Goal: Task Accomplishment & Management: Use online tool/utility

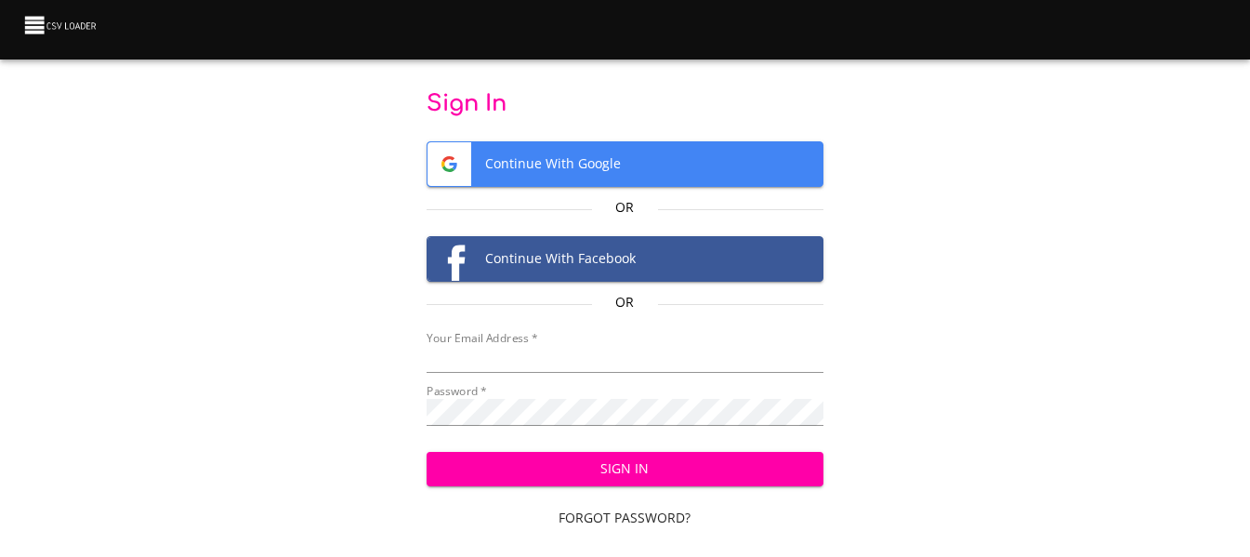
type input "[EMAIL_ADDRESS][DOMAIN_NAME]"
click at [584, 467] on span "Sign In" at bounding box center [624, 468] width 367 height 23
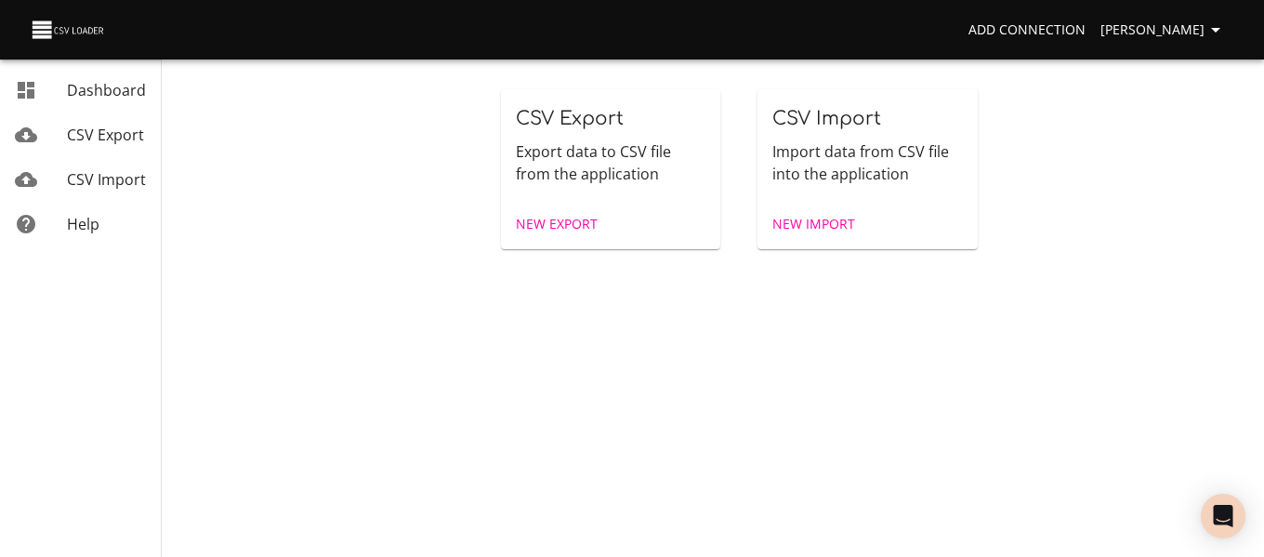
click at [826, 218] on span "New Import" at bounding box center [813, 224] width 83 height 23
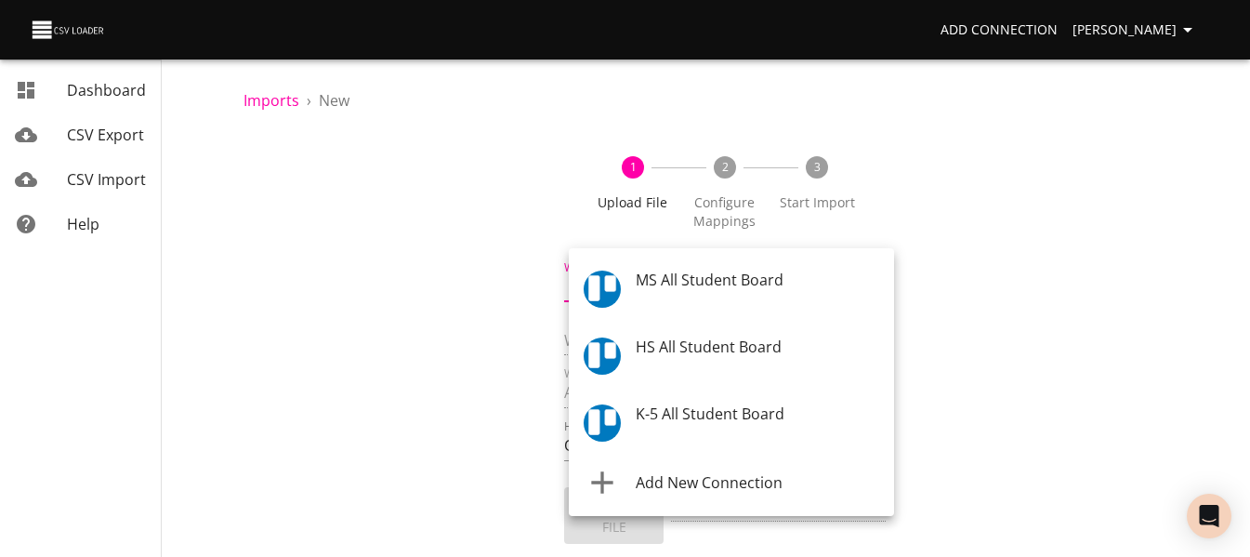
click at [737, 298] on body "Add Connection [PERSON_NAME] Dashboard CSV Export CSV Import Help Imports › New…" at bounding box center [625, 278] width 1250 height 557
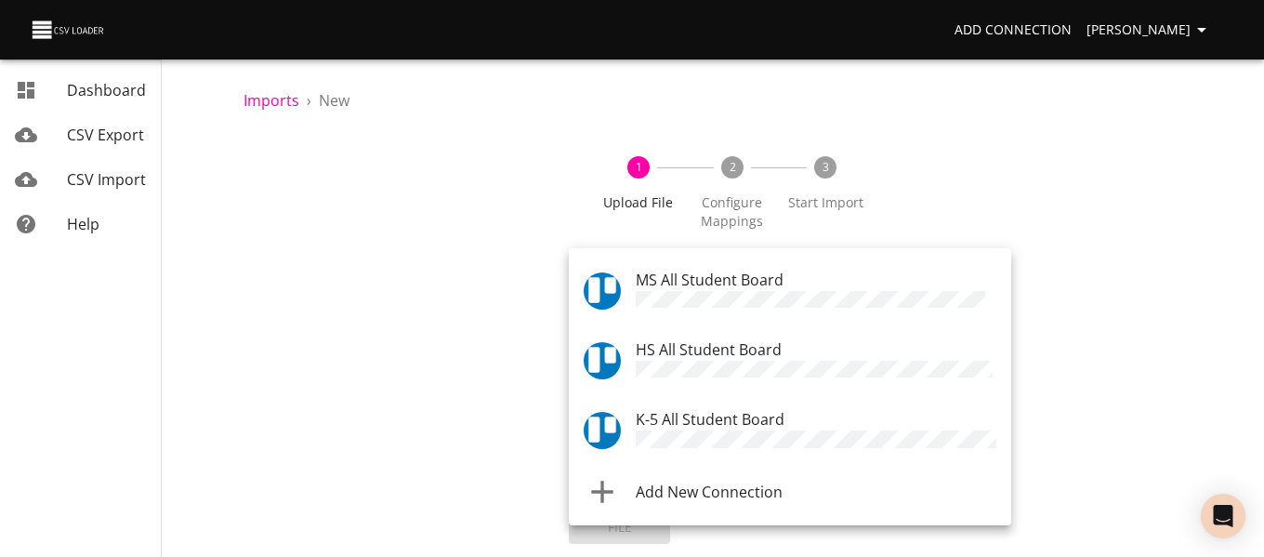
click at [722, 424] on span "K-5 All Student Board" at bounding box center [710, 419] width 149 height 20
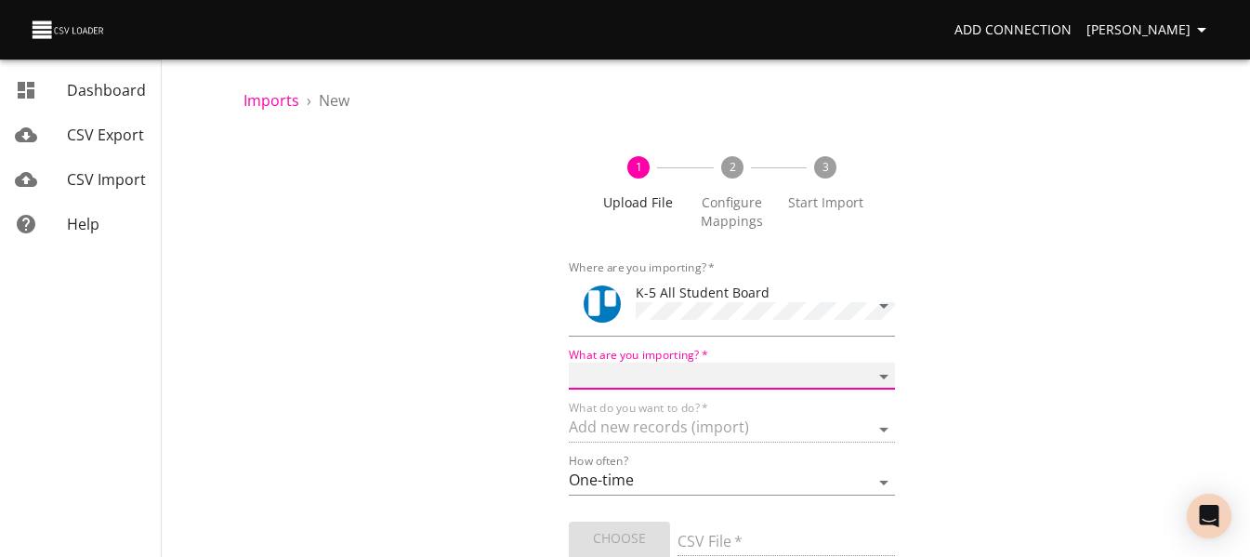
click at [711, 375] on select "Boards Cards Checkitems Checklists" at bounding box center [731, 375] width 325 height 27
select select "cards"
click at [569, 362] on select "Boards Cards Checkitems Checklists" at bounding box center [731, 375] width 325 height 27
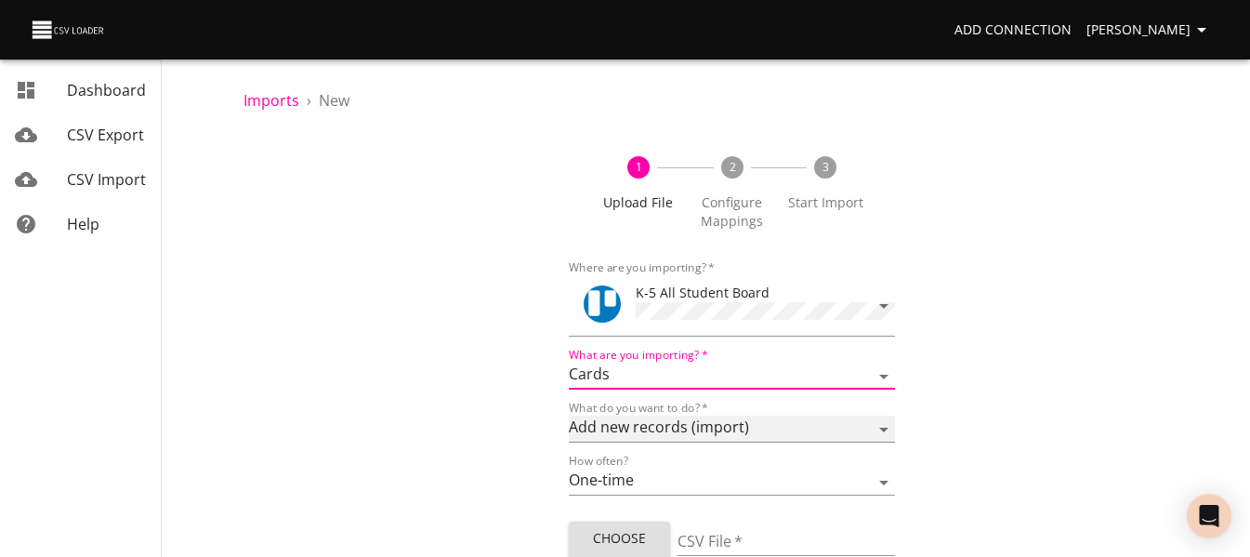
click at [690, 425] on select "Add new records (import) Update existing records (update) Add new and update ex…" at bounding box center [731, 428] width 325 height 27
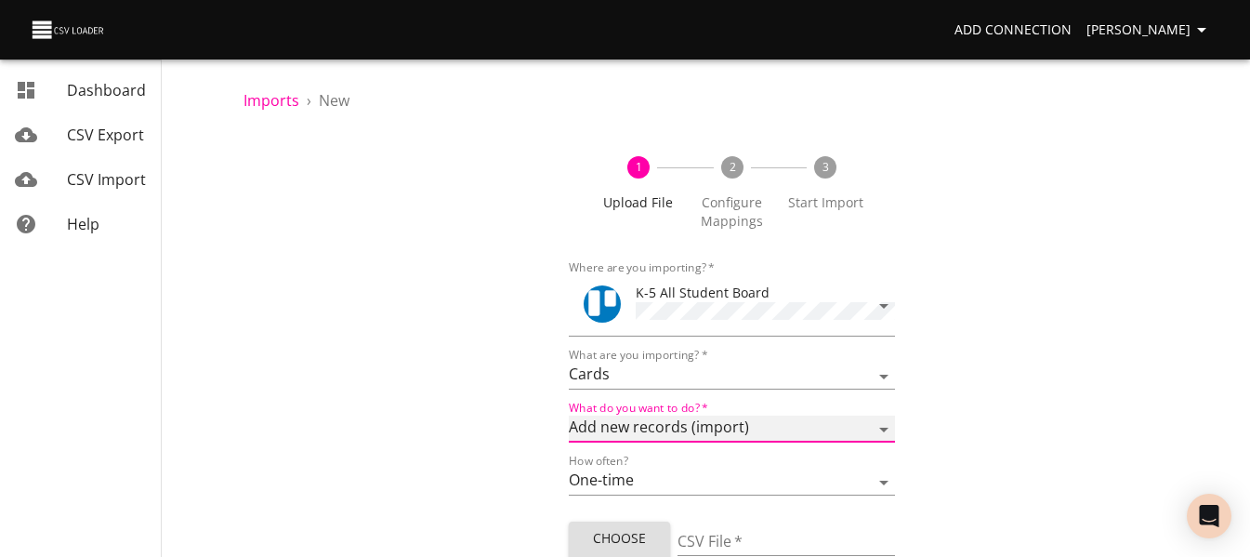
click at [569, 415] on select "Add new records (import) Update existing records (update) Add new and update ex…" at bounding box center [731, 428] width 325 height 27
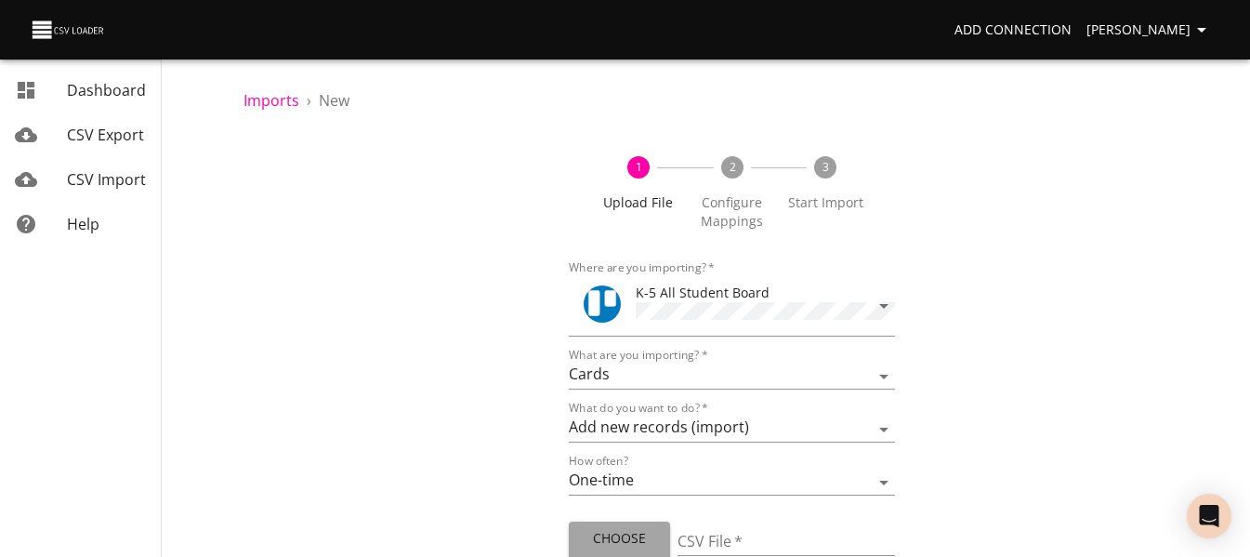
click at [614, 534] on span "Choose File" at bounding box center [620, 550] width 72 height 46
type input "ES 10082025.csv"
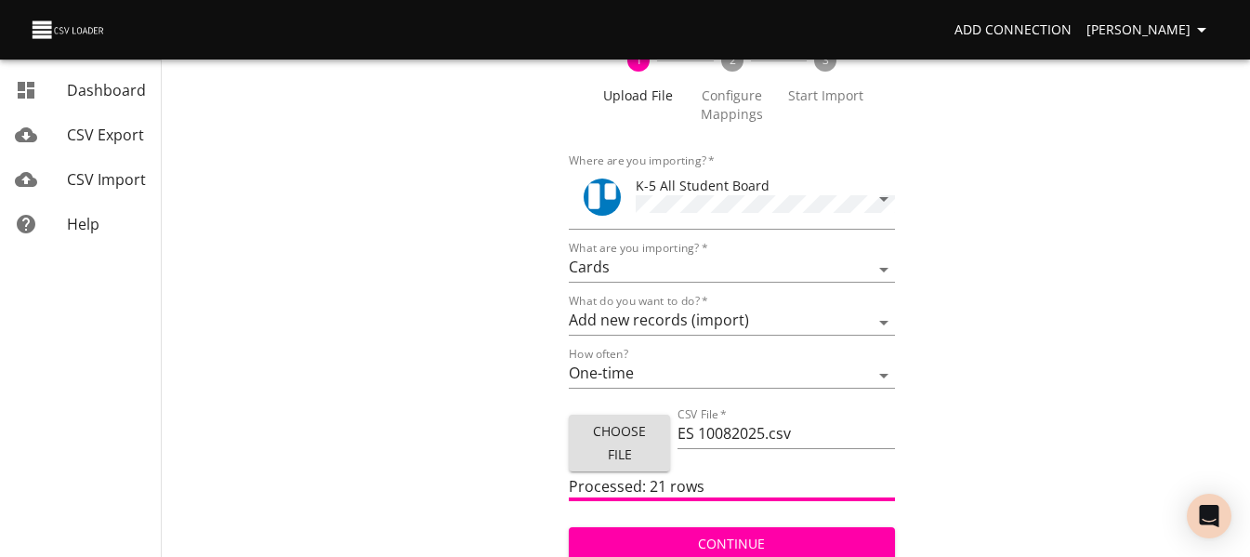
scroll to position [112, 0]
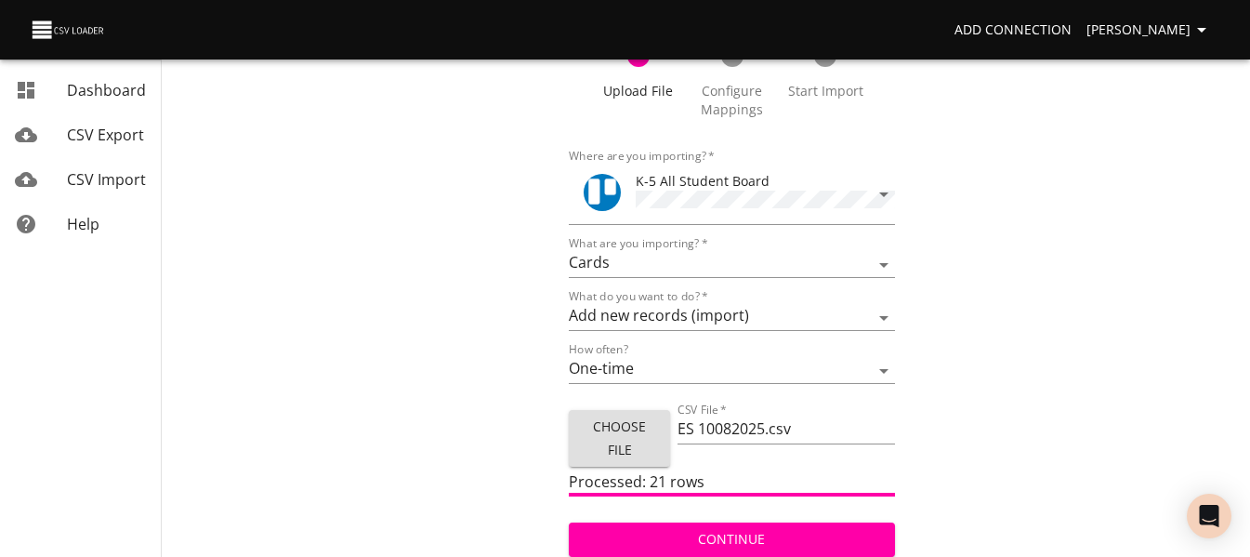
click at [646, 532] on span "Continue" at bounding box center [732, 539] width 296 height 23
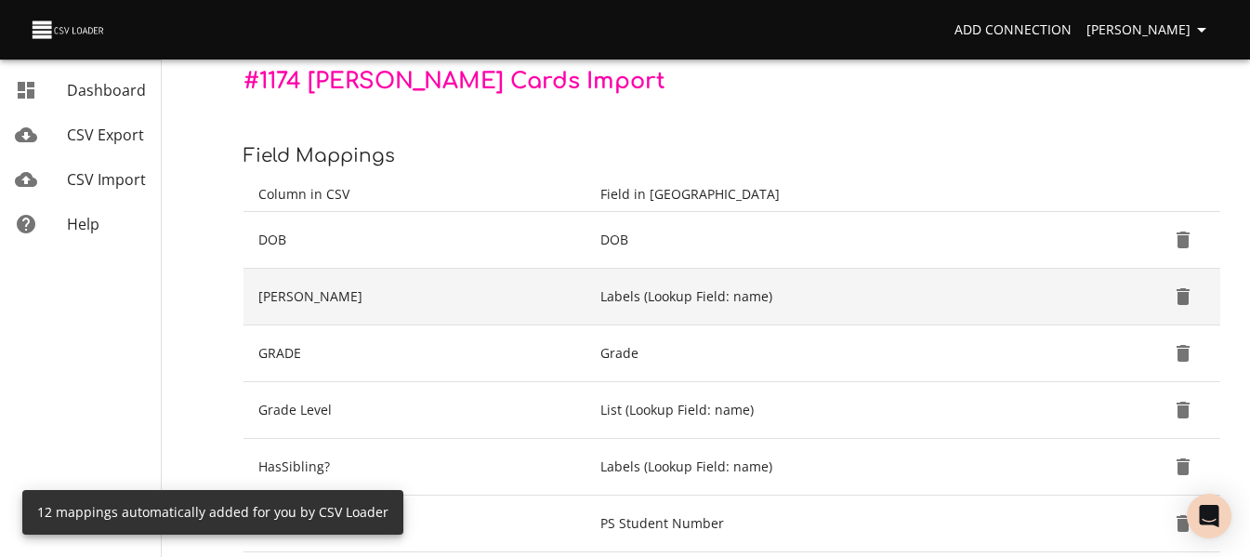
scroll to position [279, 0]
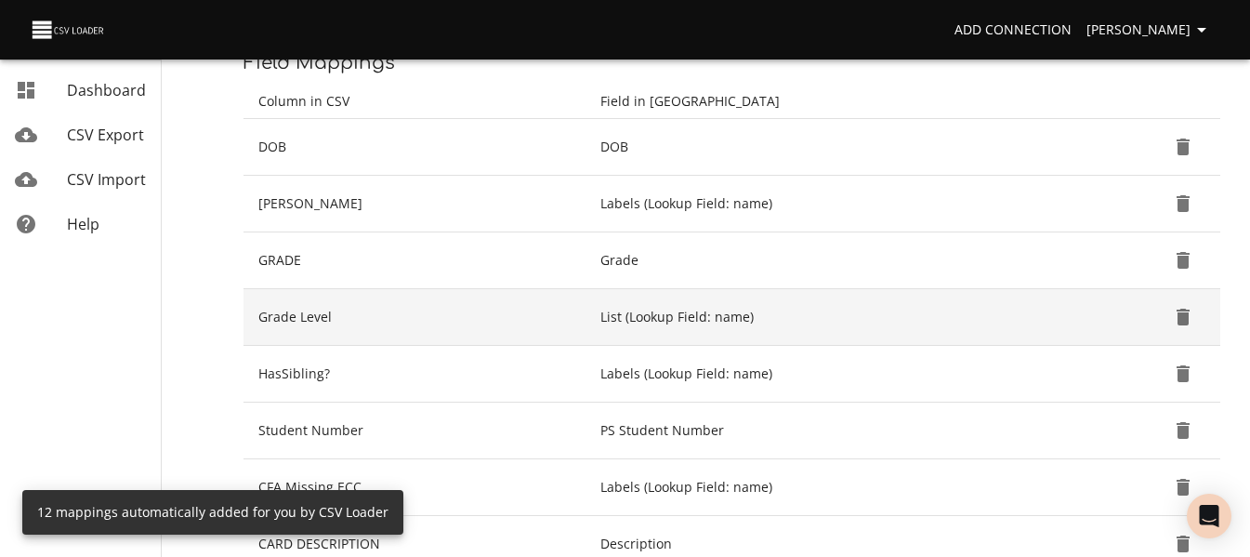
click at [1179, 315] on icon "Delete" at bounding box center [1182, 317] width 13 height 17
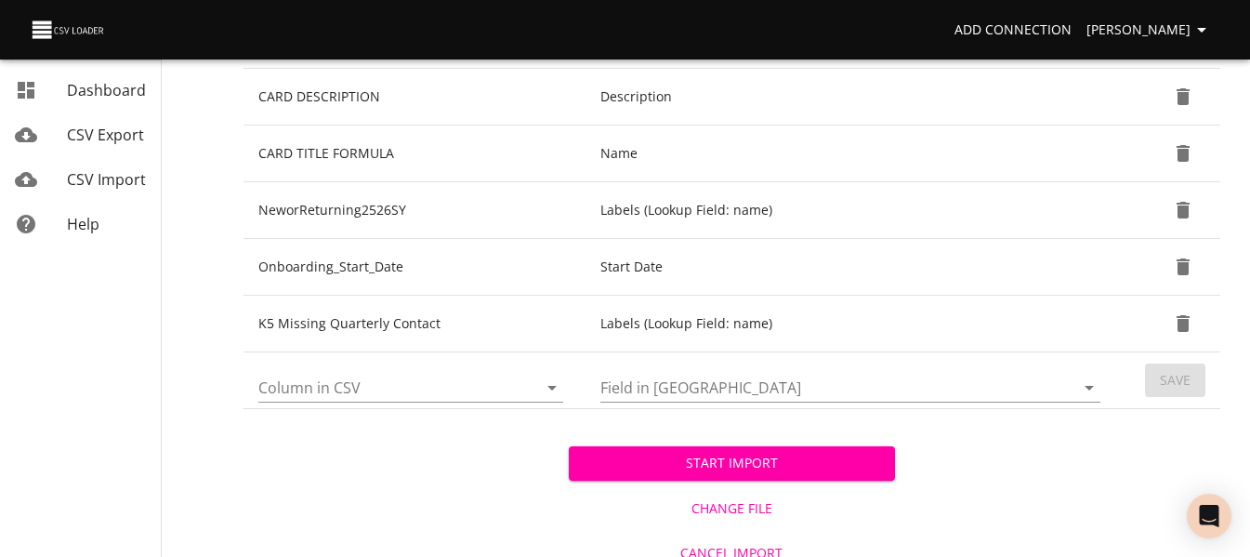
scroll to position [687, 0]
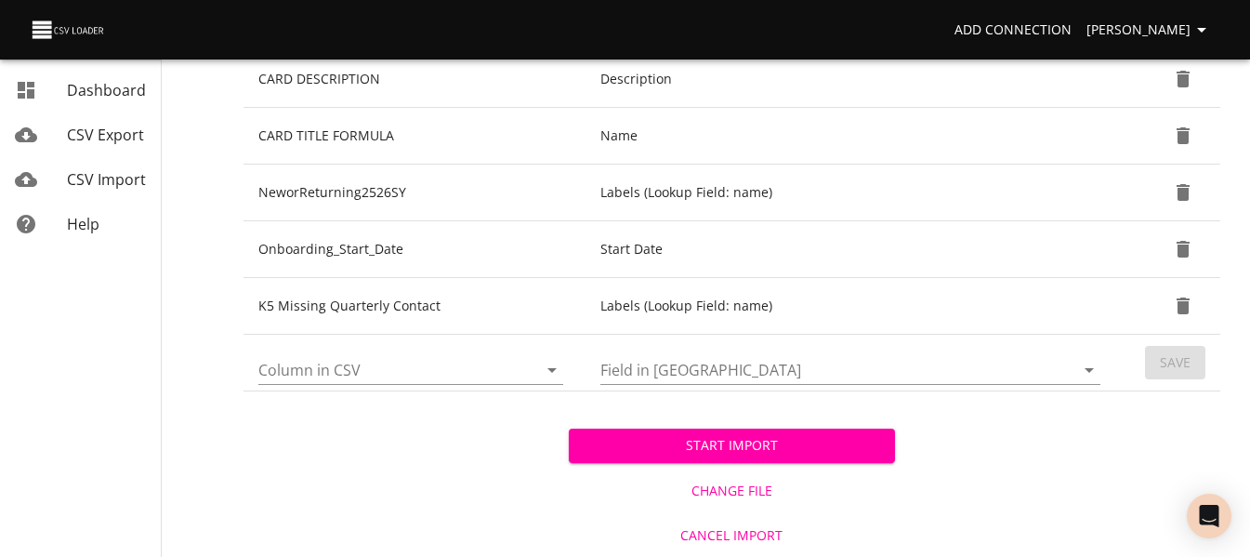
click at [552, 380] on icon "Open" at bounding box center [552, 370] width 22 height 22
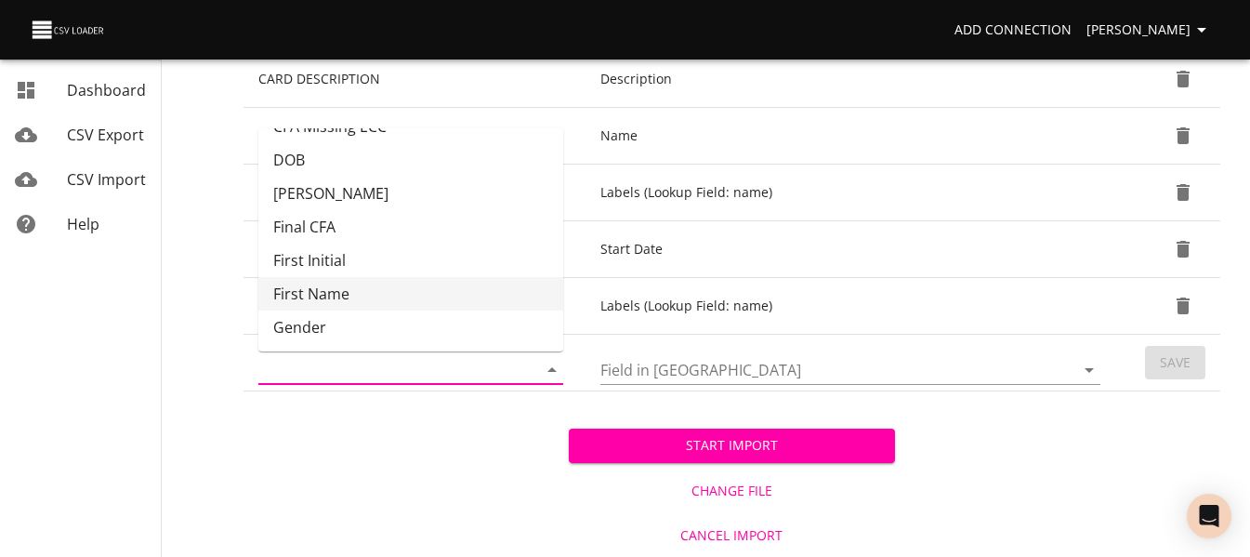
scroll to position [186, 0]
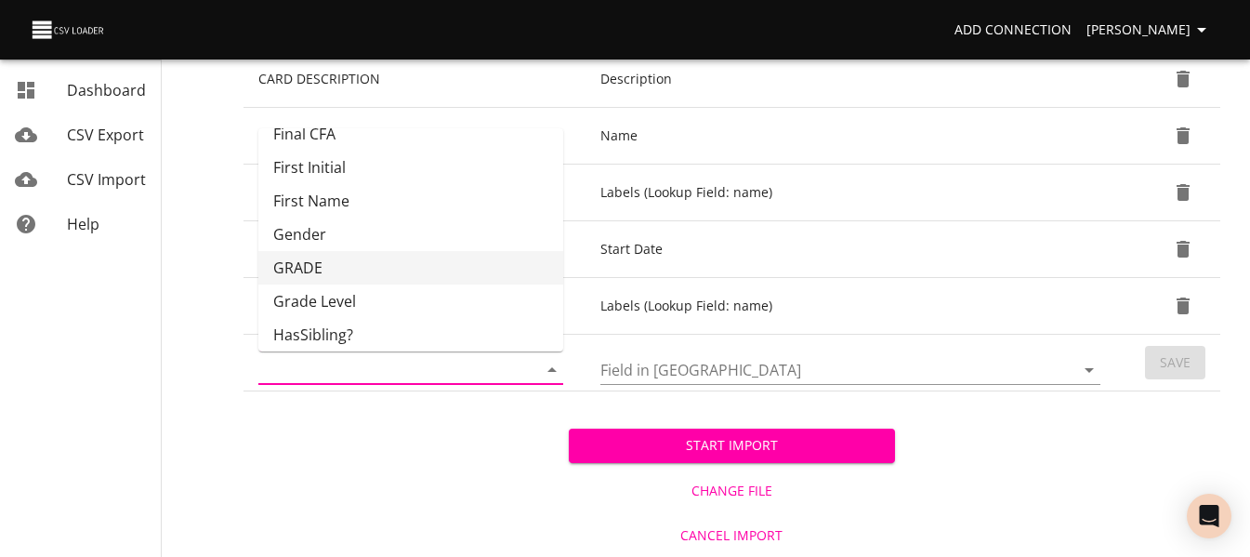
click at [425, 265] on li "GRADE" at bounding box center [410, 267] width 305 height 33
type input "GRADE"
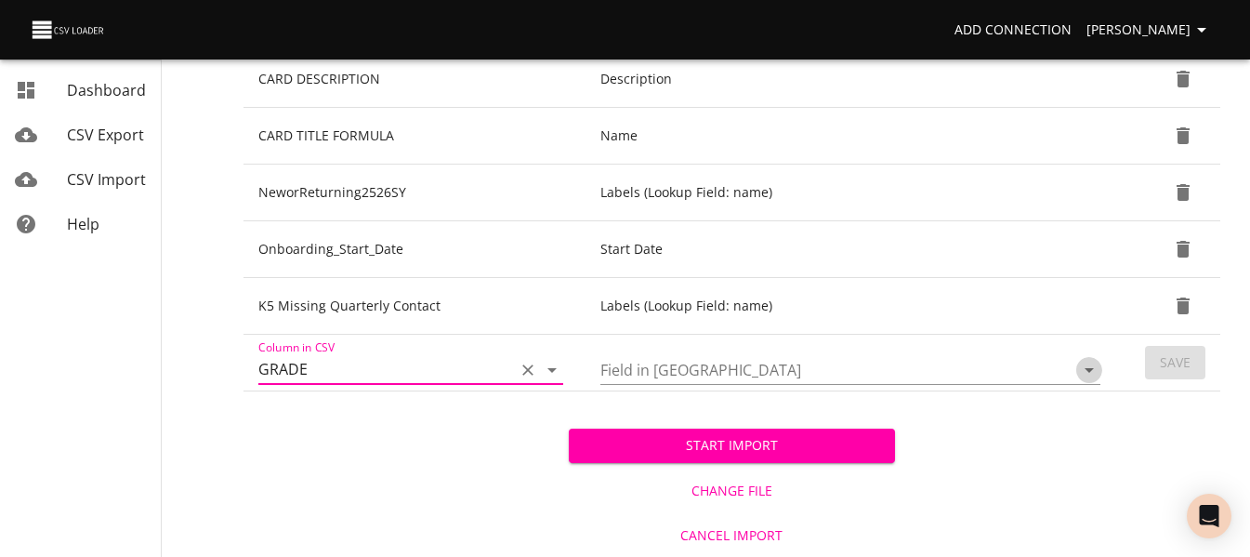
click at [1089, 368] on icon "Open" at bounding box center [1089, 370] width 22 height 22
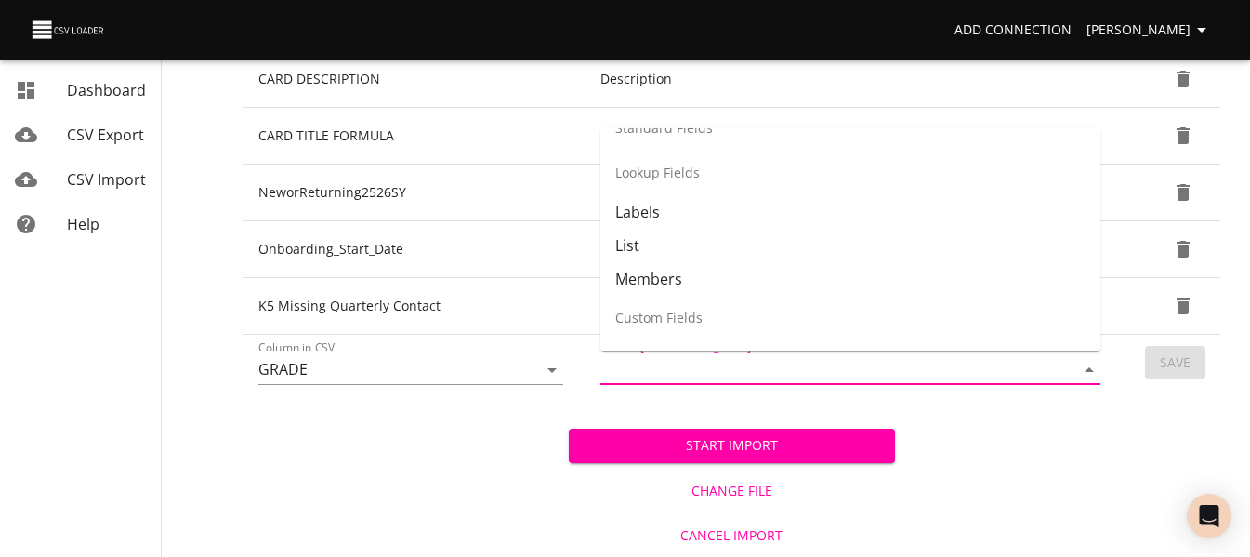
scroll to position [279, 0]
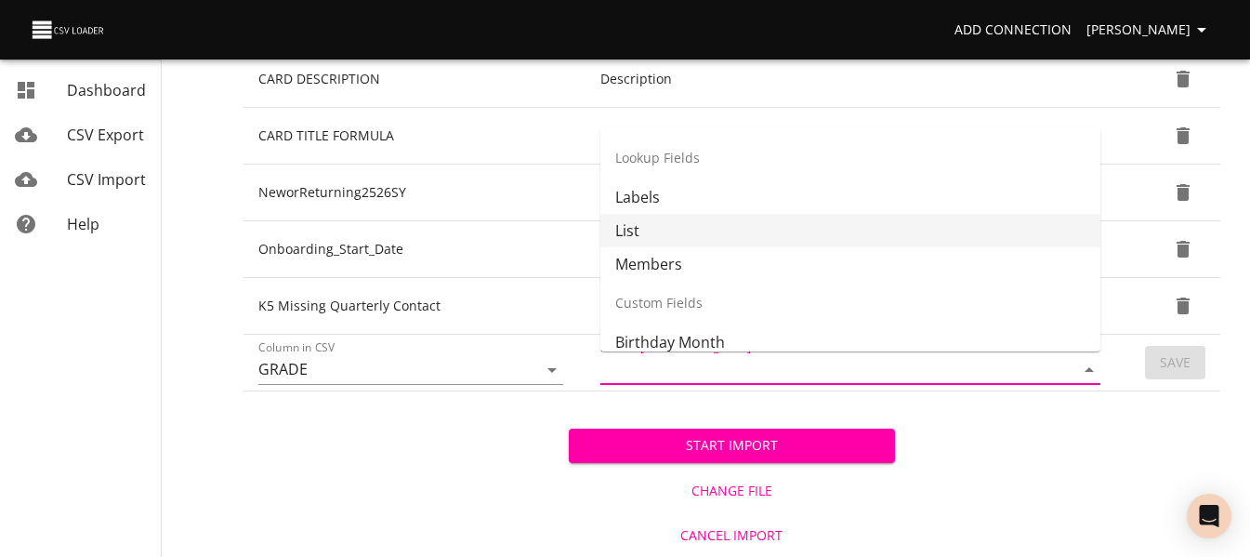
click at [889, 242] on li "List" at bounding box center [850, 230] width 500 height 33
type input "List"
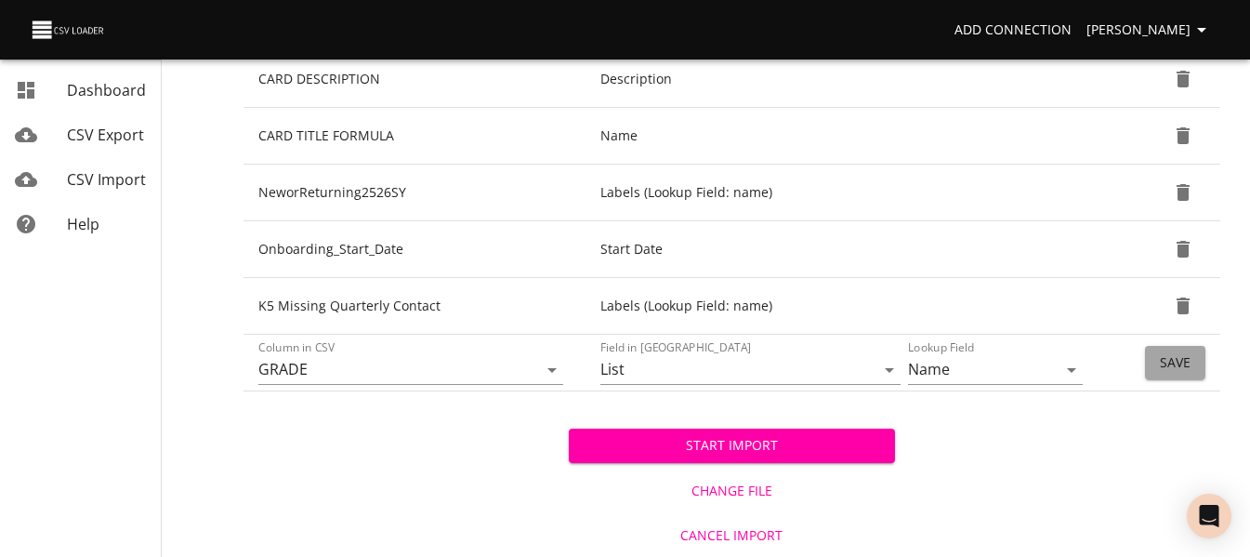
click at [1191, 358] on button "Save" at bounding box center [1175, 363] width 60 height 34
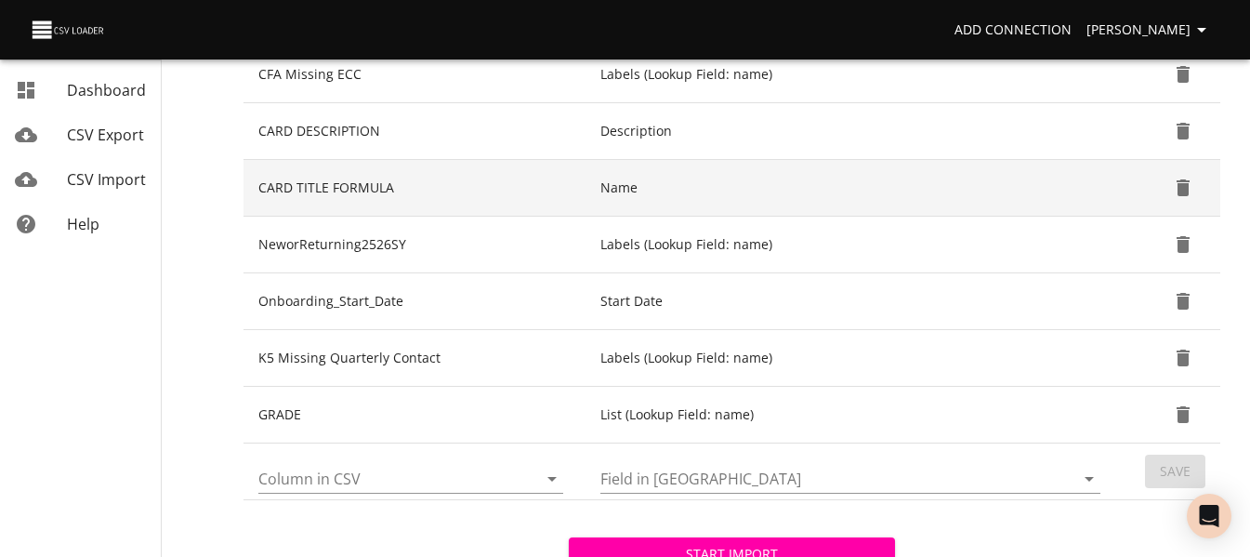
scroll to position [743, 0]
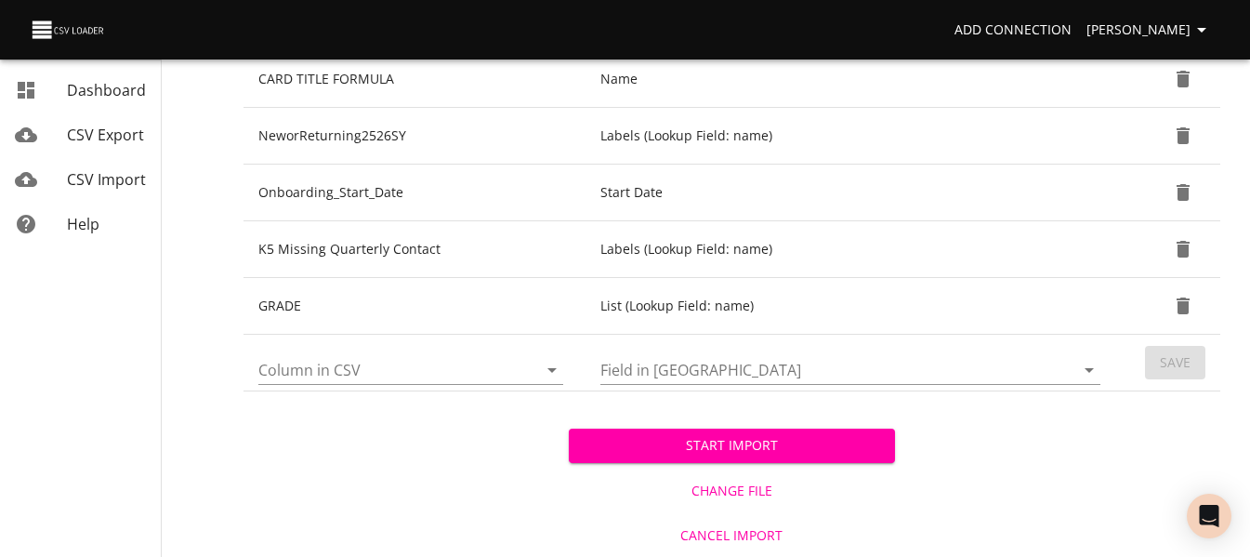
click at [655, 448] on span "Start Import" at bounding box center [732, 445] width 296 height 23
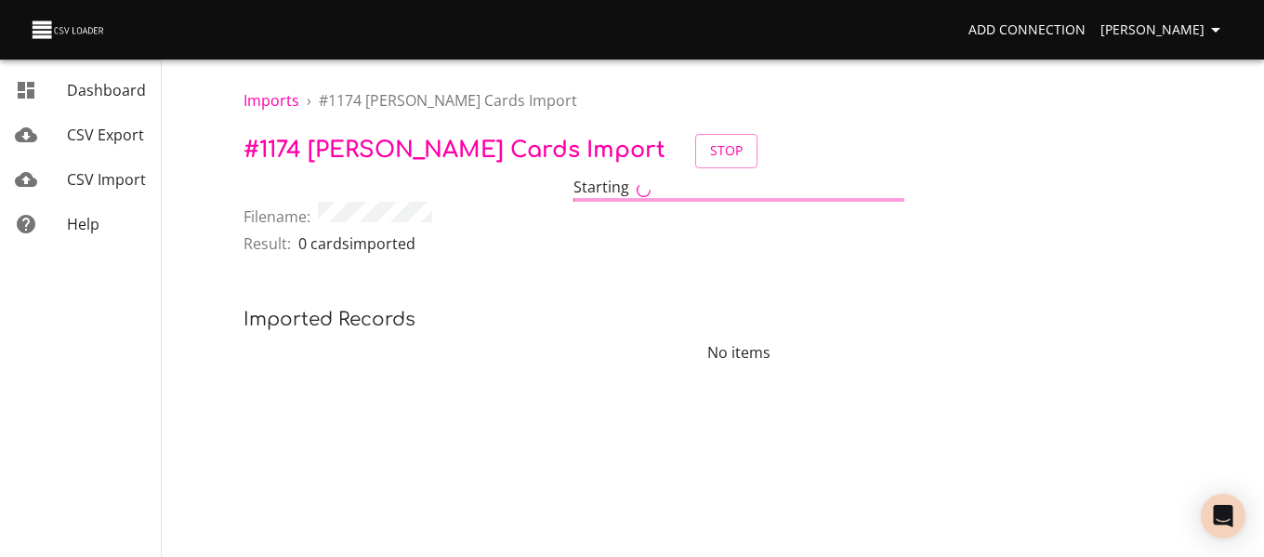
click at [94, 168] on div "CSV Import" at bounding box center [106, 179] width 79 height 22
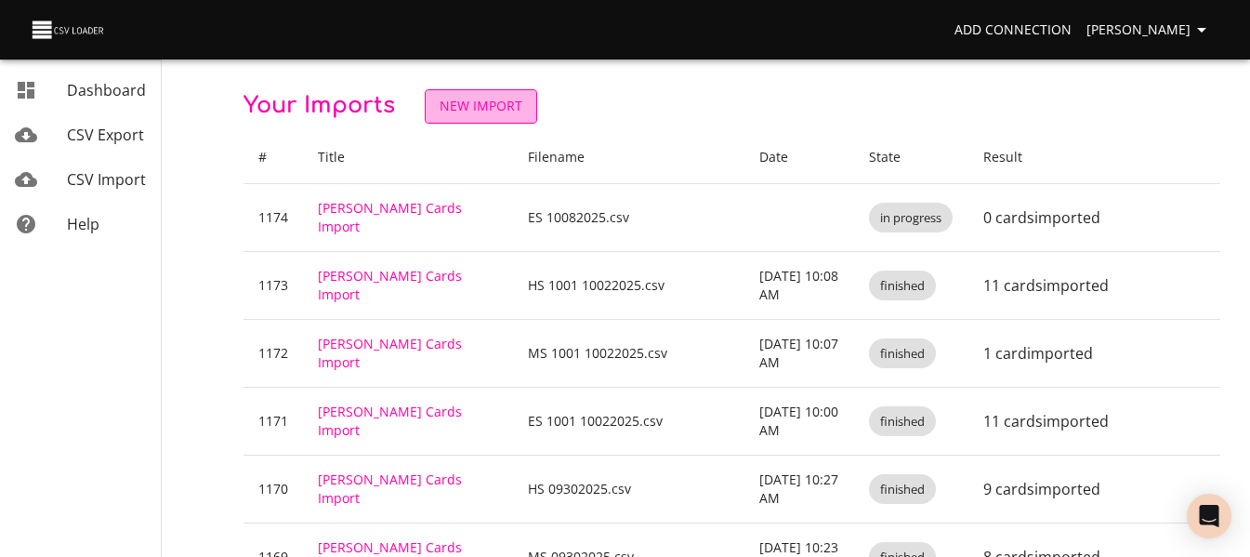
click at [490, 100] on span "New Import" at bounding box center [481, 106] width 83 height 23
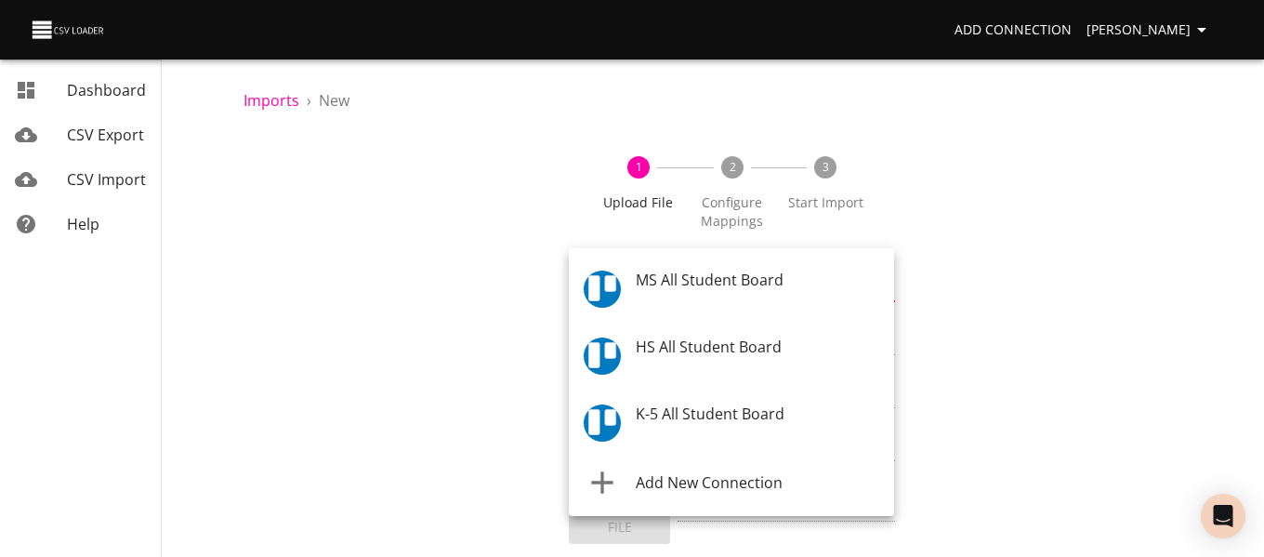
click at [592, 279] on body "Add Connection [PERSON_NAME] Dashboard CSV Export CSV Import Help Imports › New…" at bounding box center [632, 278] width 1264 height 557
click at [664, 289] on div "MS All Student Board" at bounding box center [803, 290] width 335 height 42
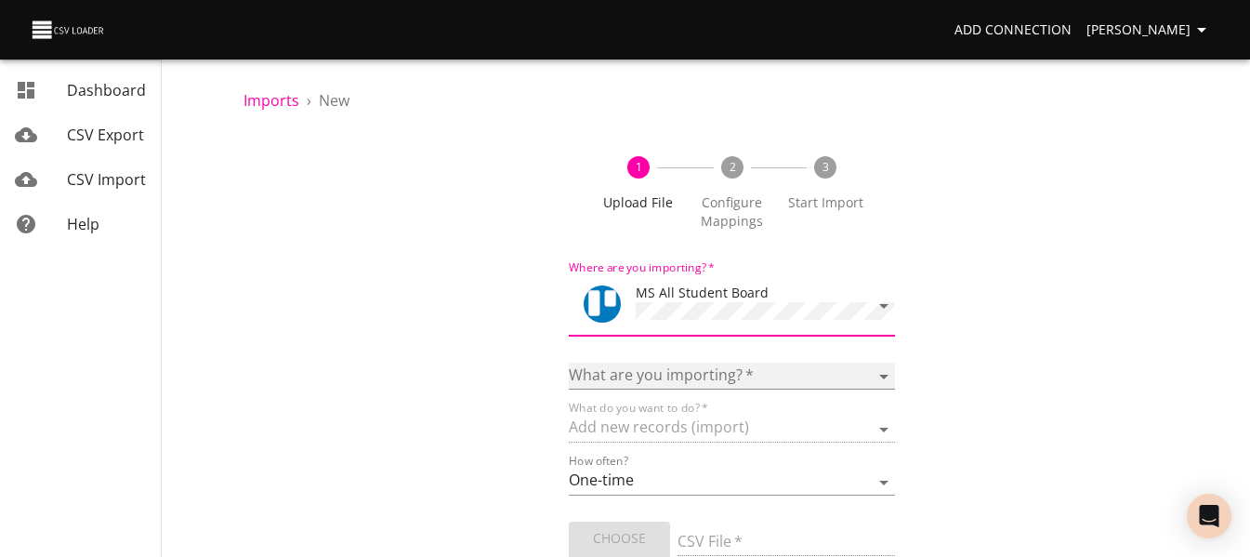
click at [654, 372] on select "Boards Cards Checkitems Checklists" at bounding box center [731, 375] width 325 height 27
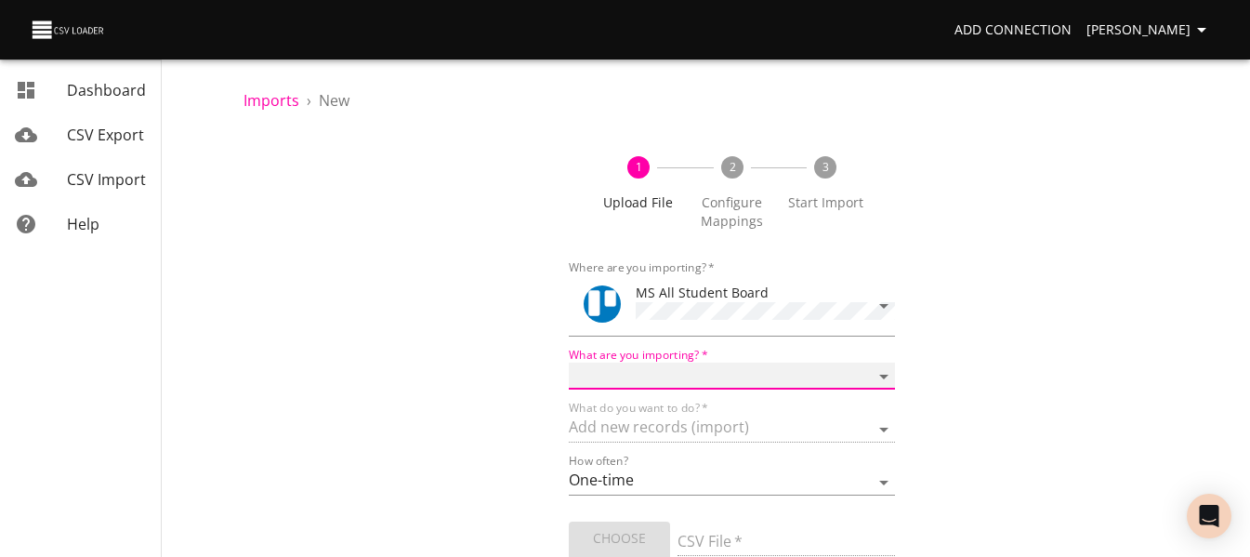
select select "cards"
click at [569, 362] on select "Boards Cards Checkitems Checklists" at bounding box center [731, 375] width 325 height 27
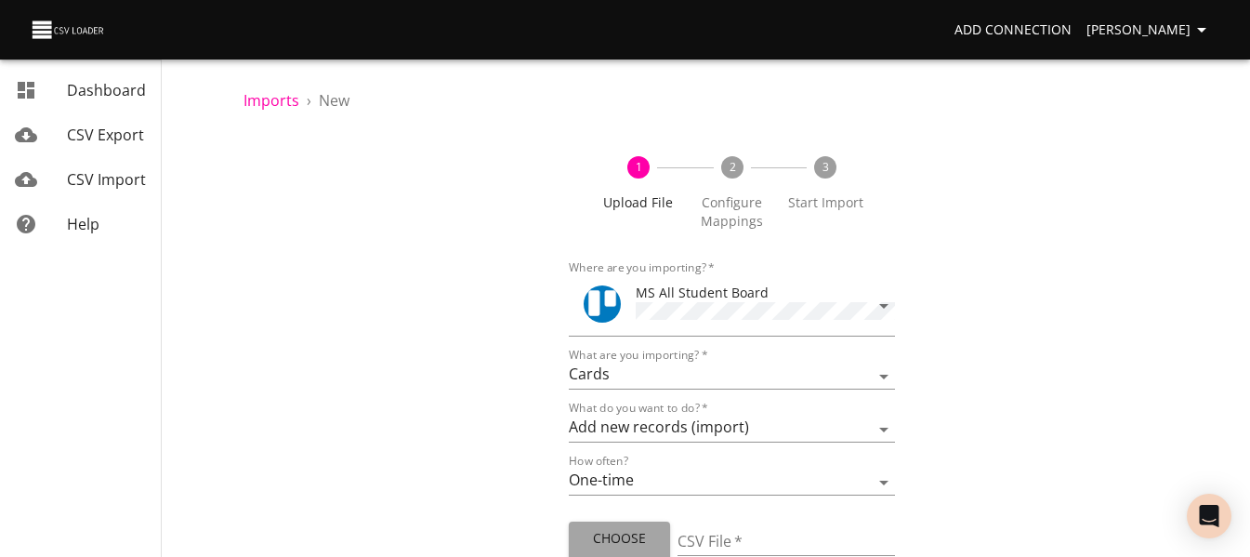
click at [641, 521] on button "Choose File" at bounding box center [619, 549] width 101 height 57
type input "MS 10082025.csv"
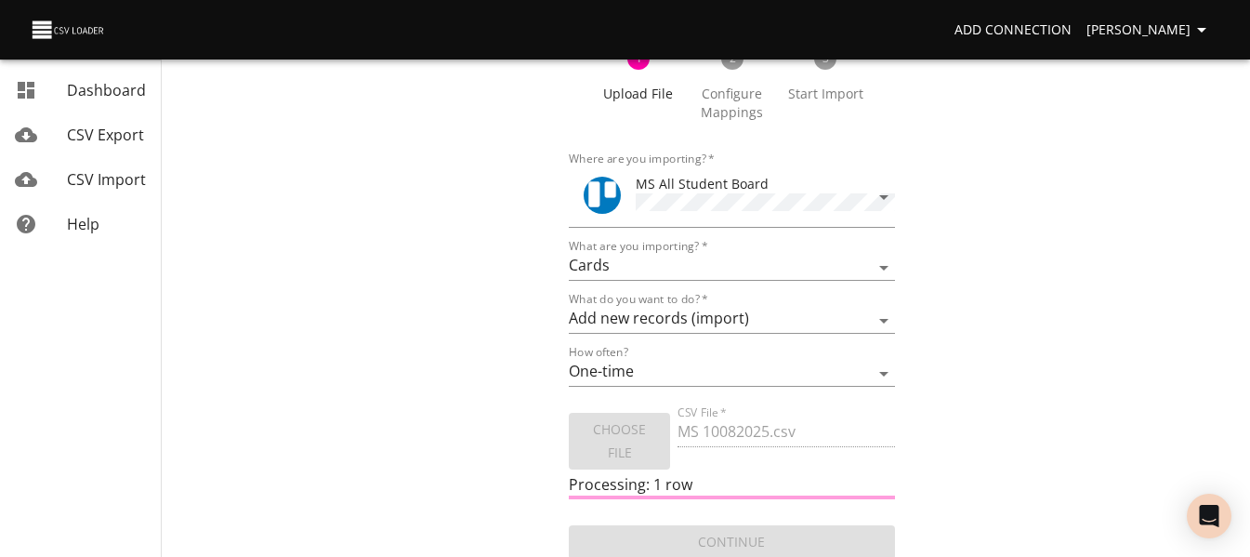
scroll to position [112, 0]
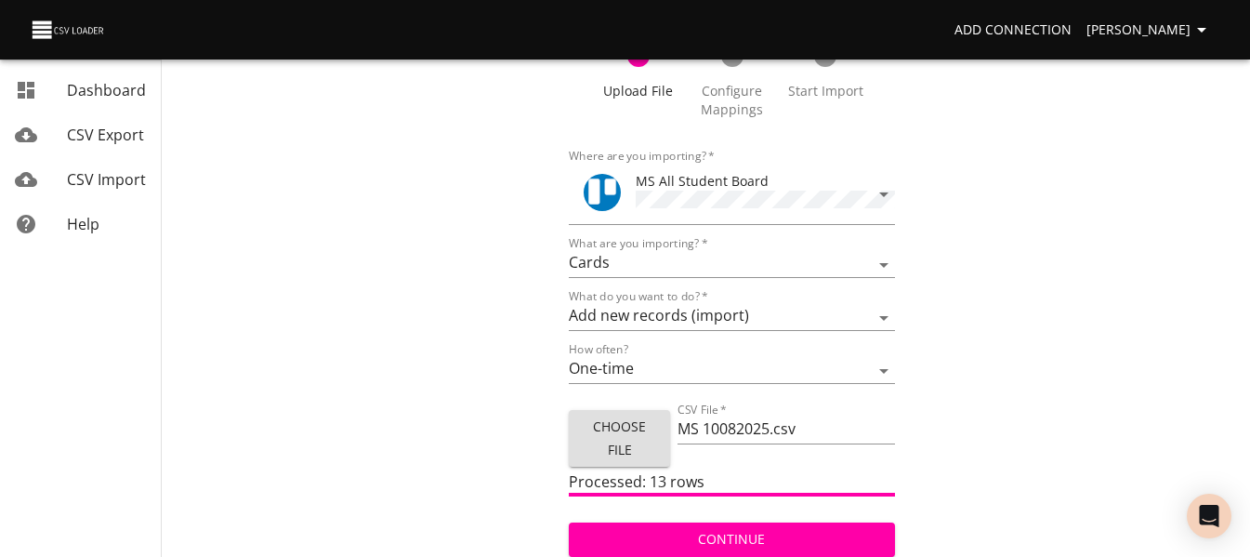
click at [641, 530] on span "Continue" at bounding box center [732, 539] width 296 height 23
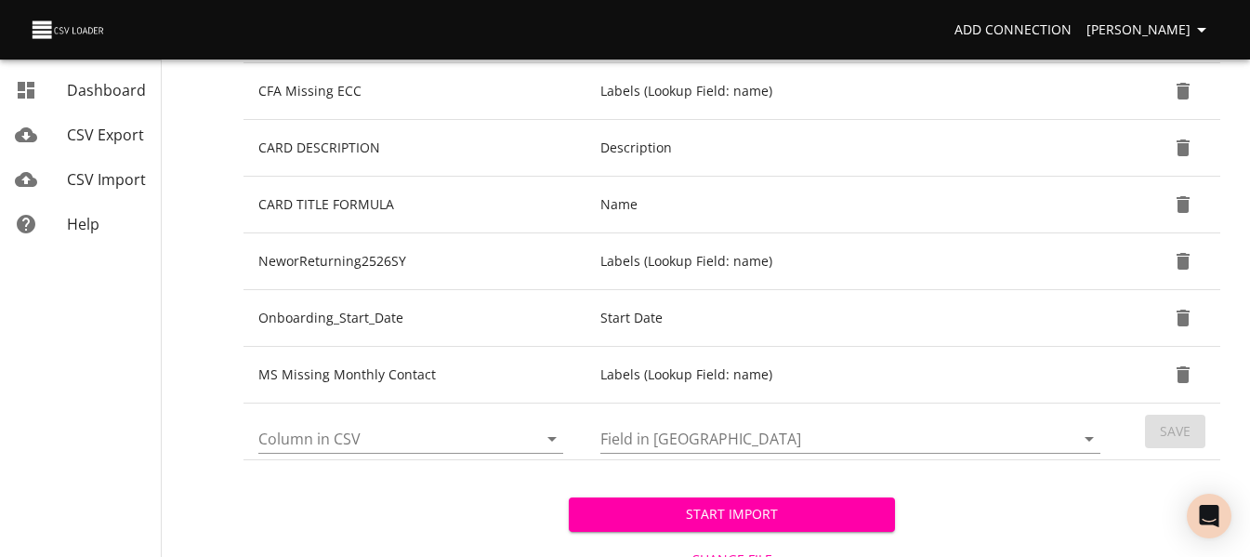
scroll to position [651, 0]
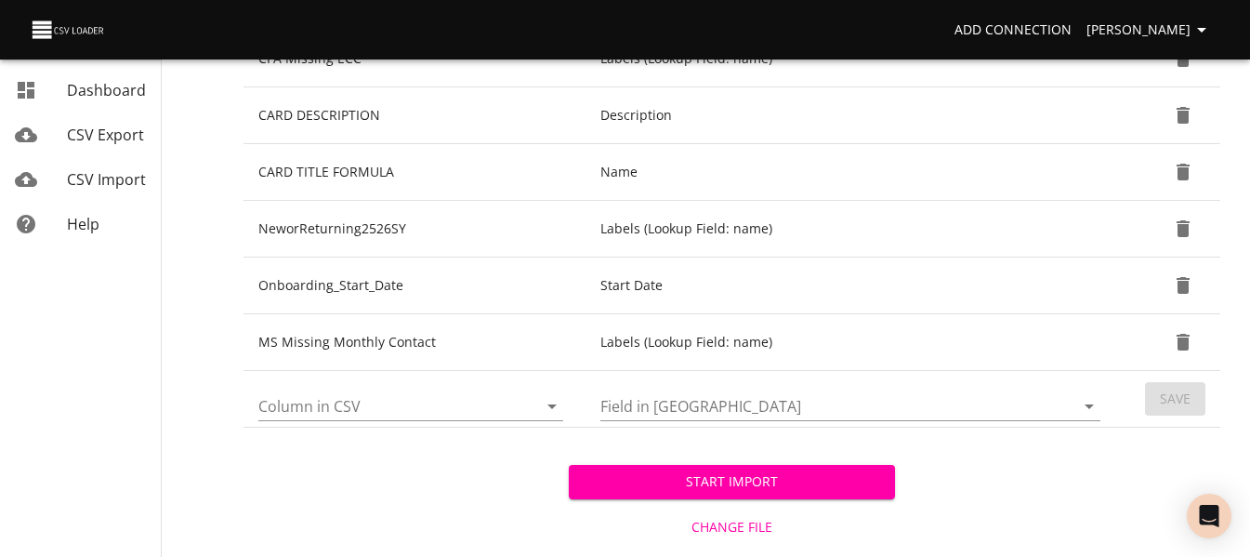
click at [557, 412] on icon "Open" at bounding box center [552, 406] width 22 height 22
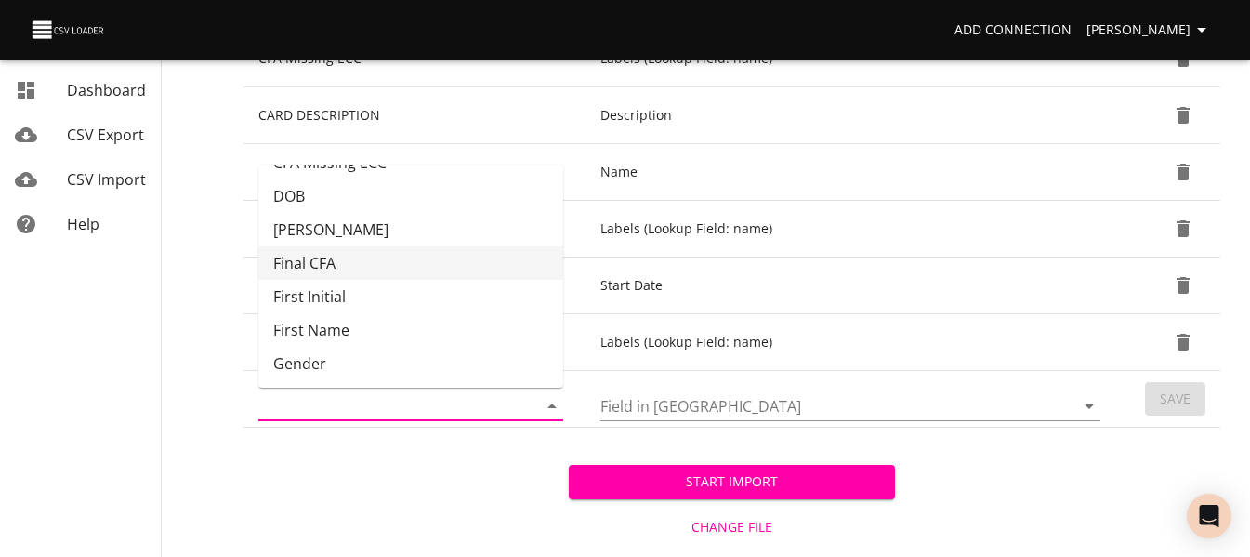
scroll to position [186, 0]
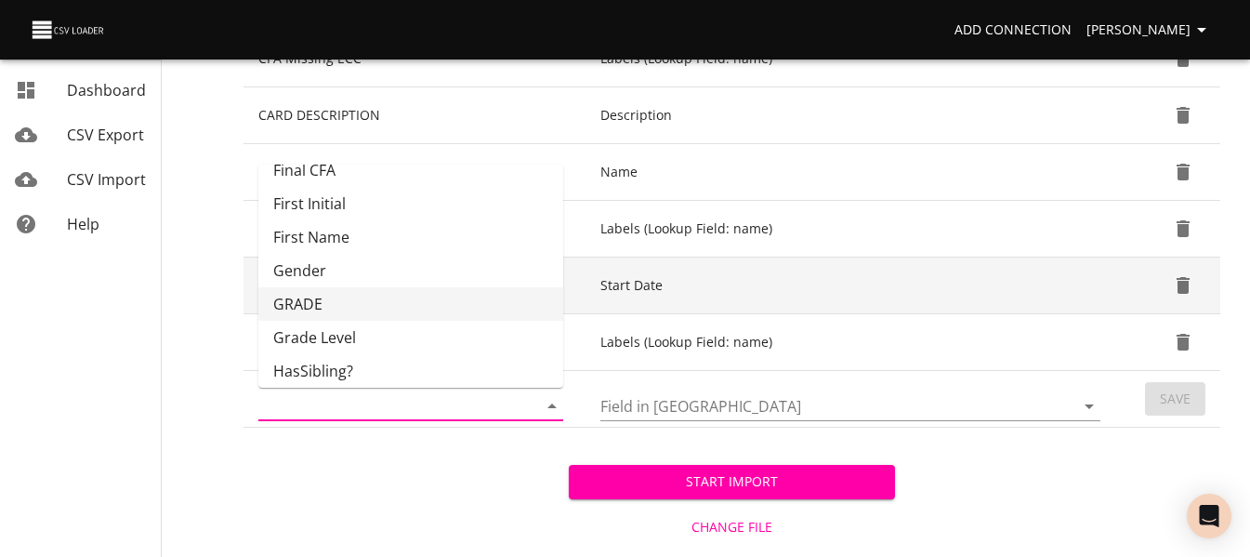
click at [478, 297] on li "GRADE" at bounding box center [410, 303] width 305 height 33
type input "GRADE"
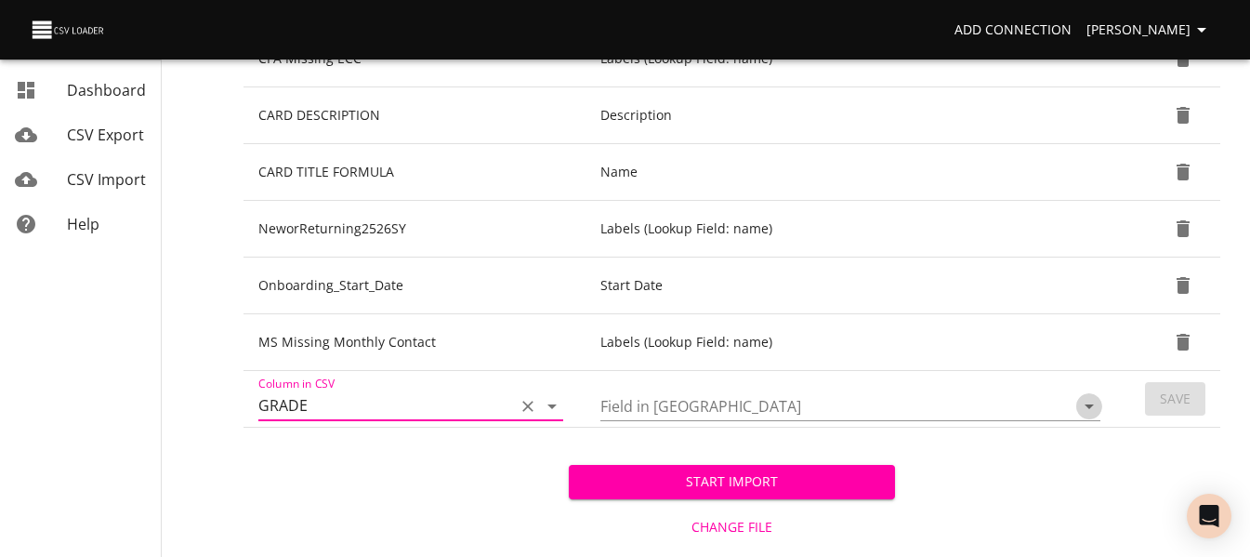
click at [1087, 410] on icon "Open" at bounding box center [1089, 406] width 22 height 22
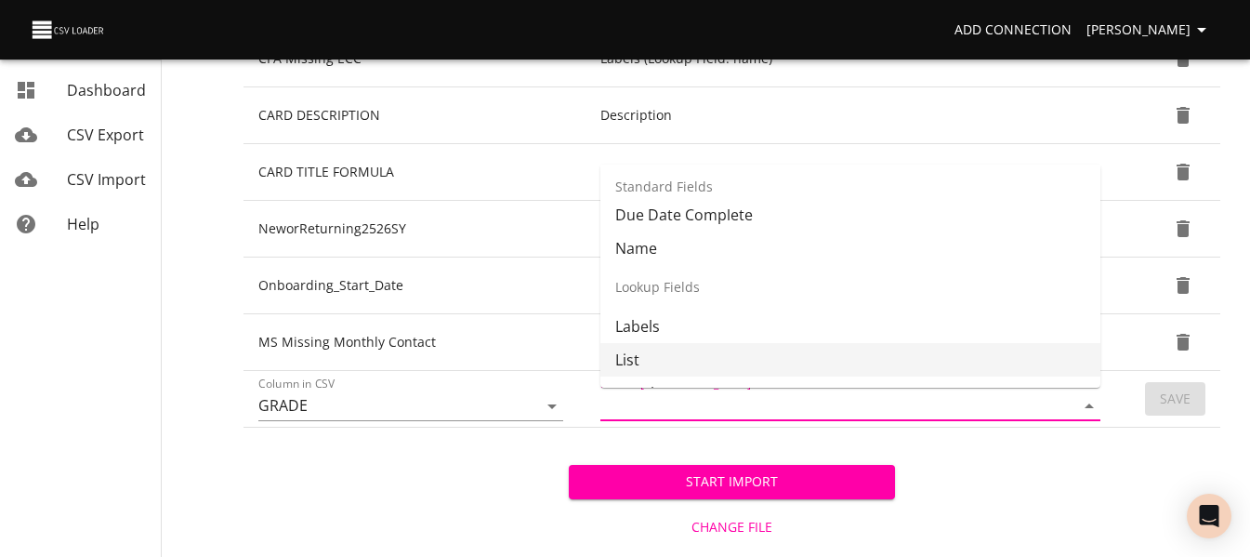
click at [956, 345] on li "List" at bounding box center [850, 359] width 500 height 33
type input "List"
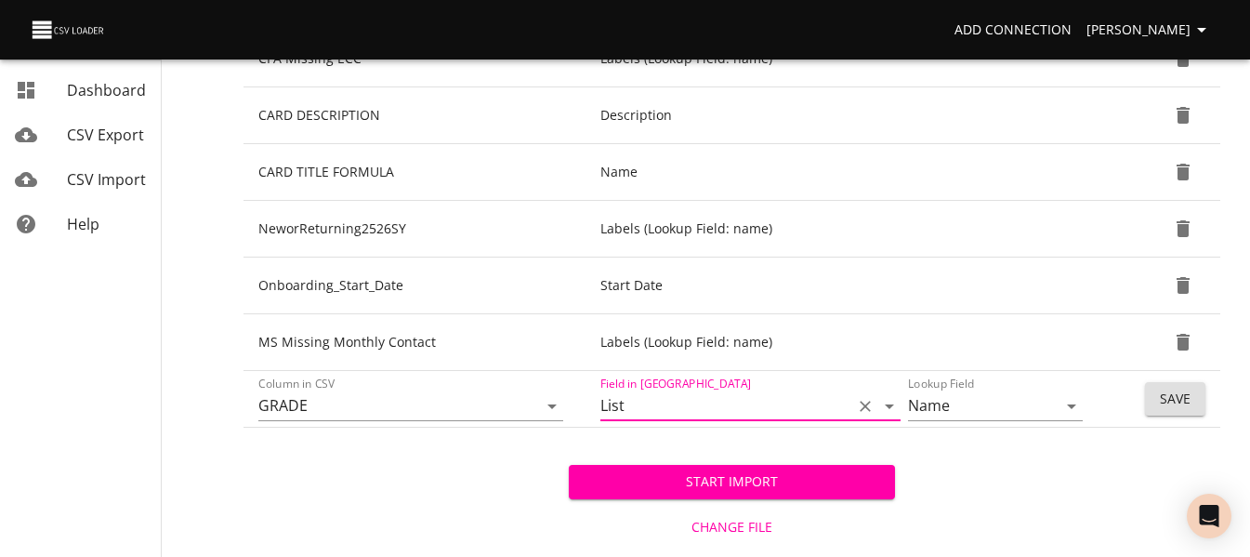
click at [1162, 390] on span "Save" at bounding box center [1175, 399] width 31 height 23
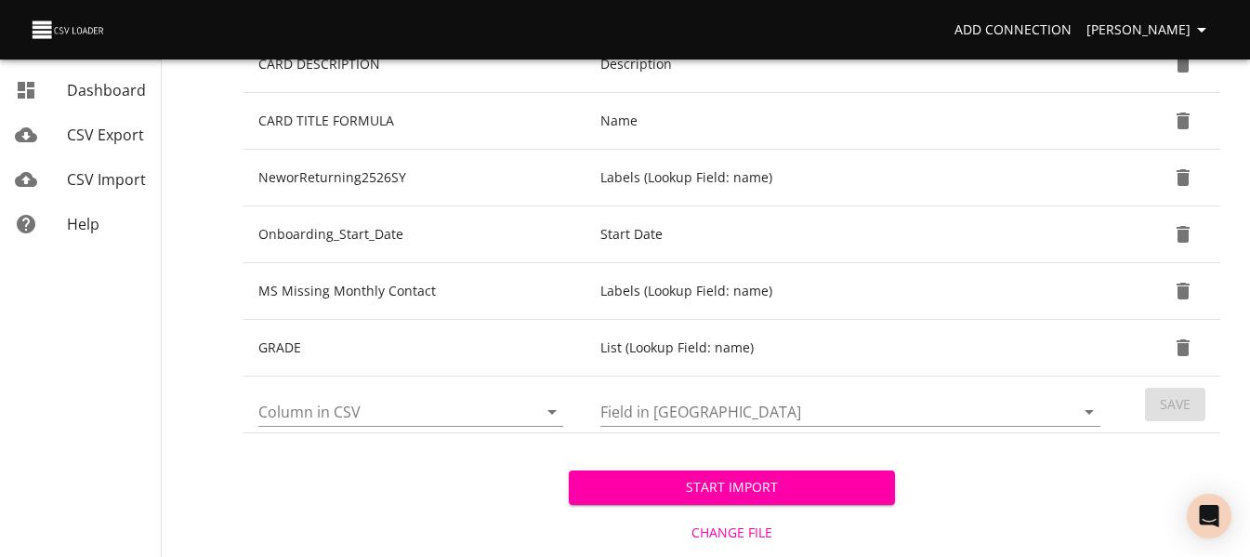
scroll to position [743, 0]
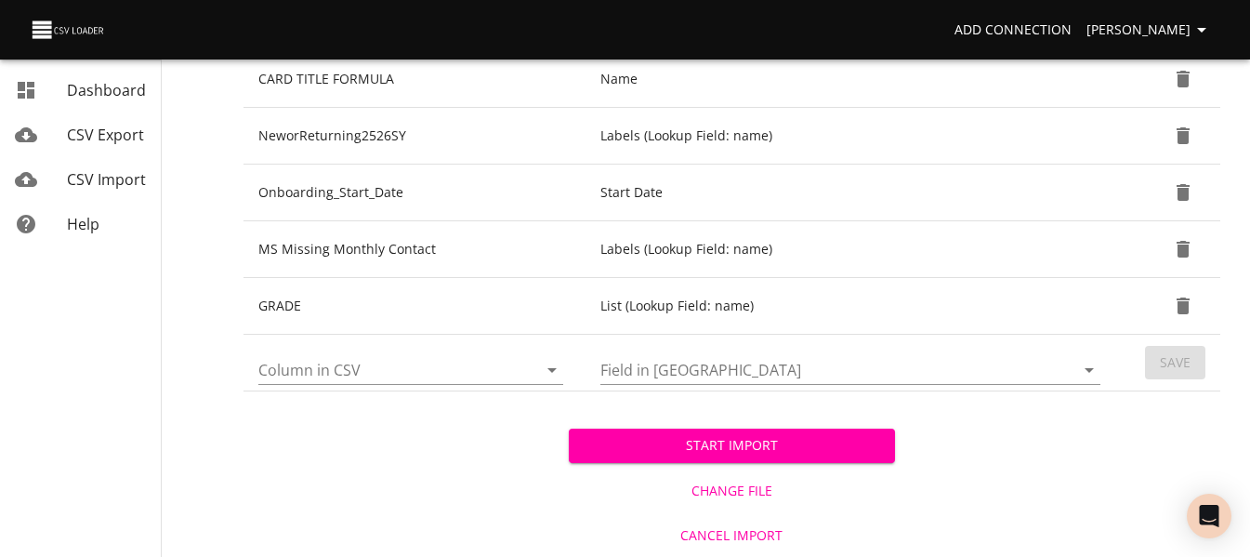
click at [683, 461] on button "Start Import" at bounding box center [731, 445] width 325 height 34
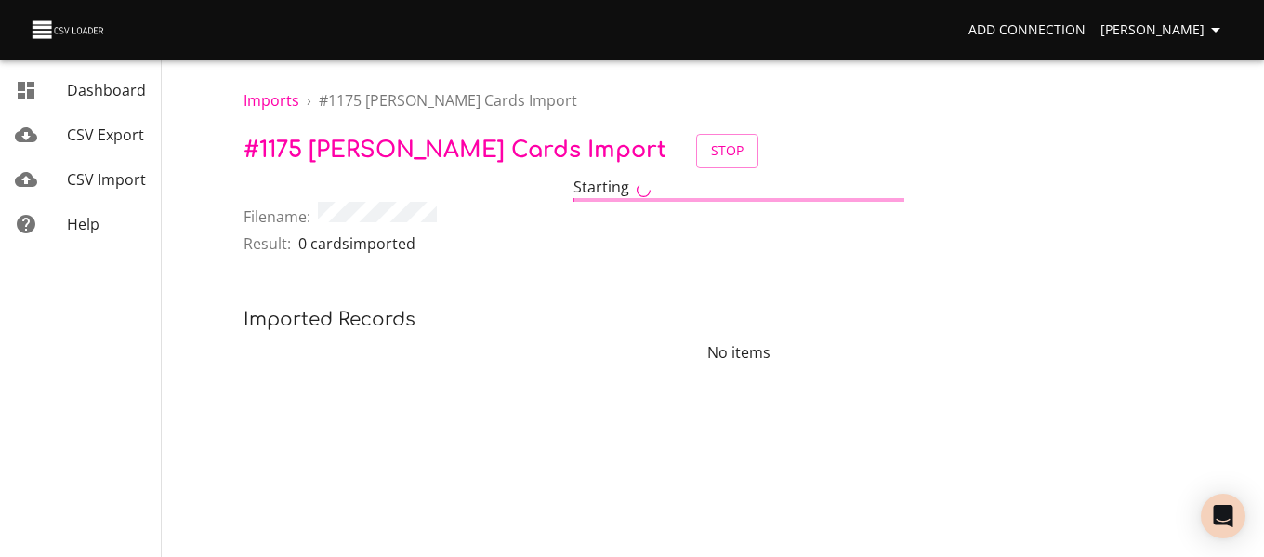
click at [76, 189] on span "CSV Import" at bounding box center [106, 179] width 79 height 20
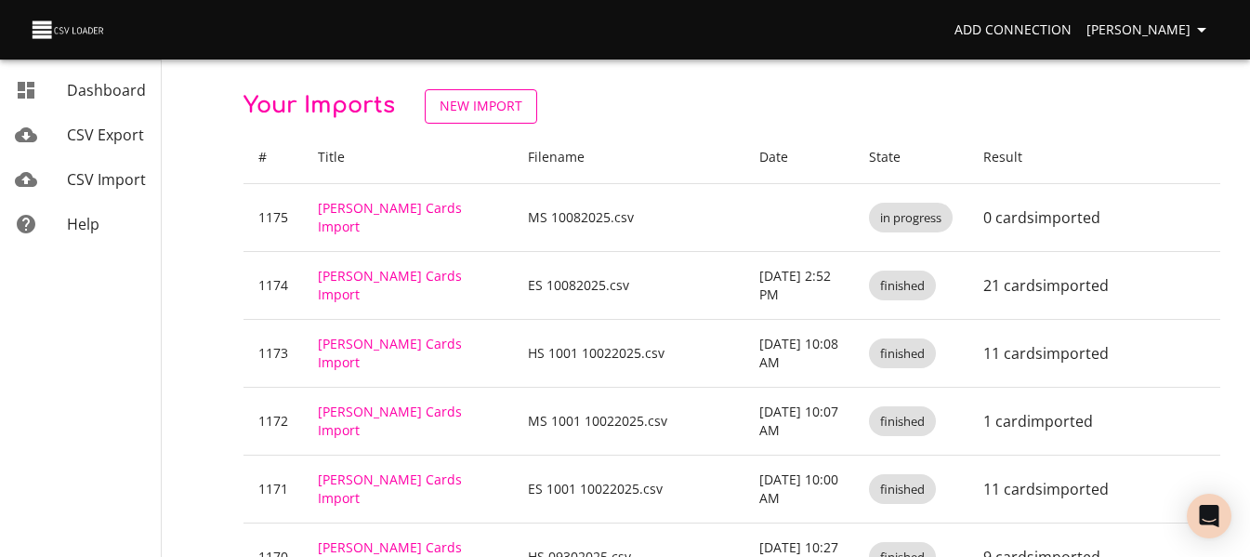
click at [495, 104] on span "New Import" at bounding box center [481, 106] width 83 height 23
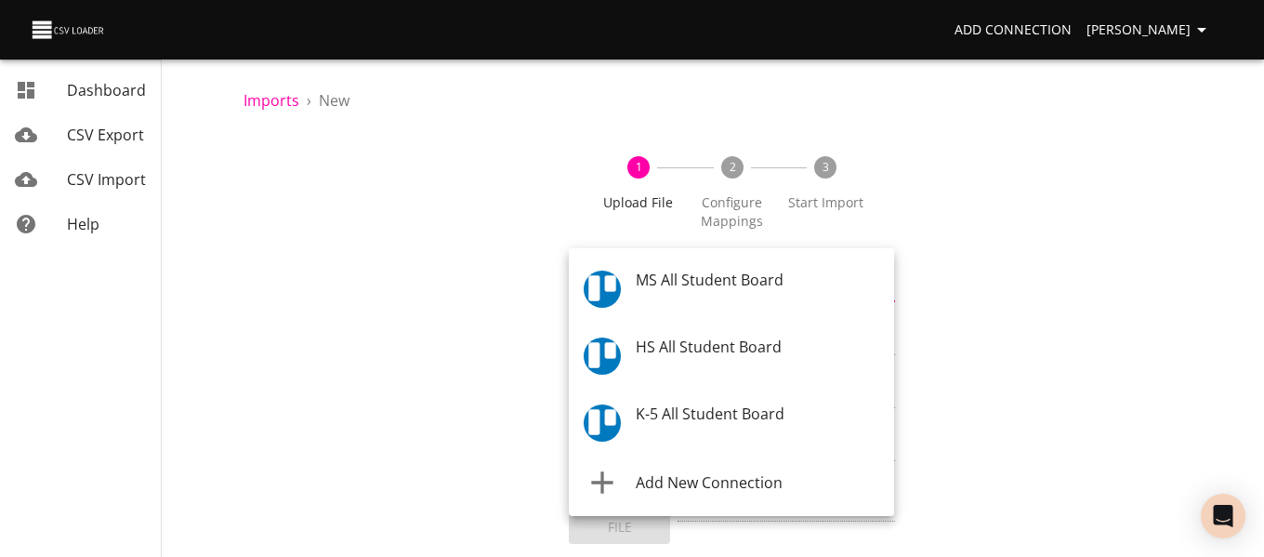
click at [714, 284] on body "Add Connection [PERSON_NAME] Dashboard CSV Export CSV Import Help Imports › New…" at bounding box center [632, 278] width 1264 height 557
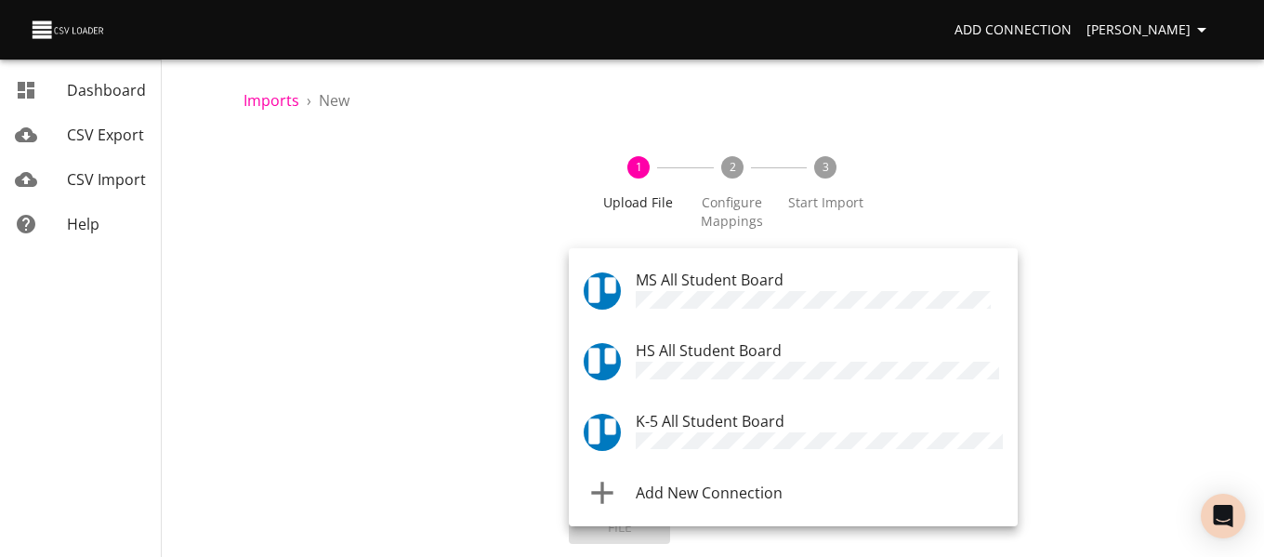
click at [716, 344] on span "HS All Student Board" at bounding box center [709, 350] width 146 height 20
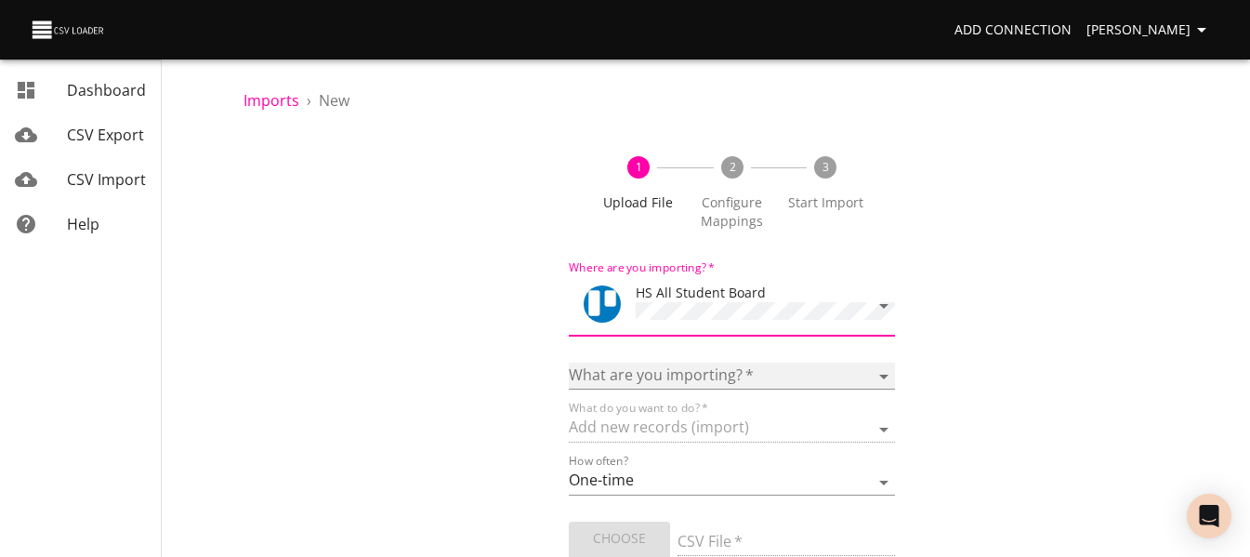
click at [697, 383] on select "Boards Cards Checkitems Checklists" at bounding box center [731, 375] width 325 height 27
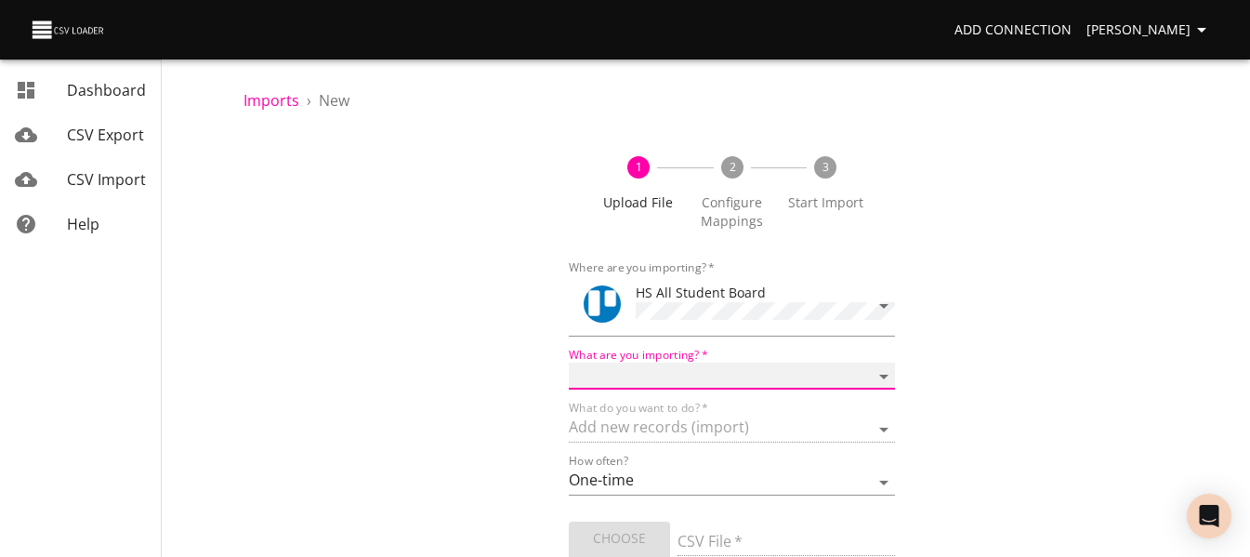
select select "cards"
click at [569, 362] on select "Boards Cards Checkitems Checklists" at bounding box center [731, 375] width 325 height 27
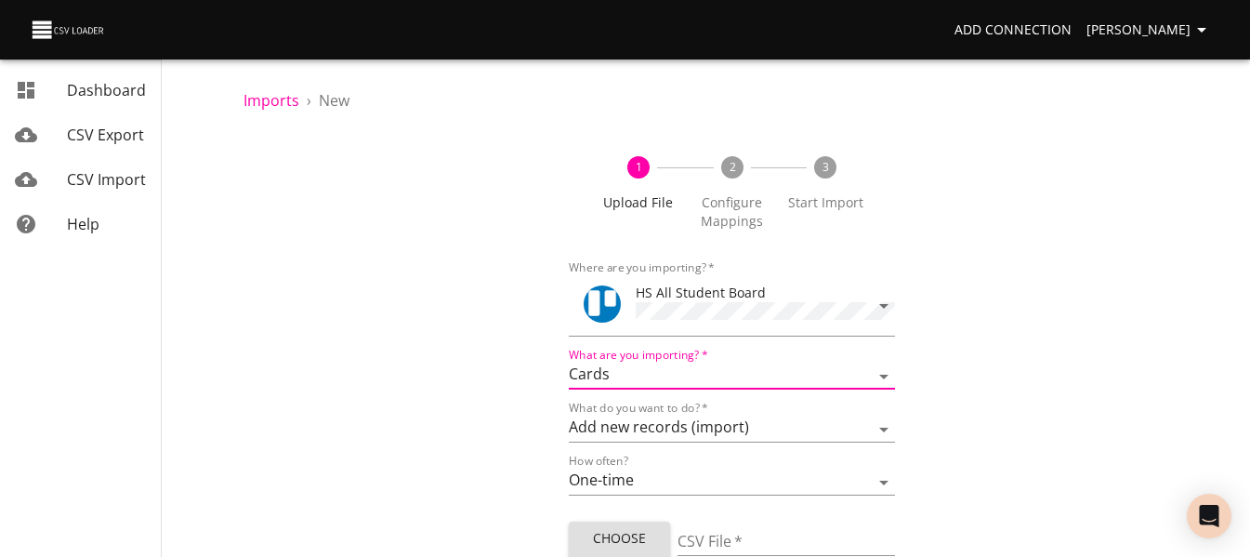
click at [618, 527] on span "Choose File" at bounding box center [620, 550] width 72 height 46
type input "HS 10082025.csv"
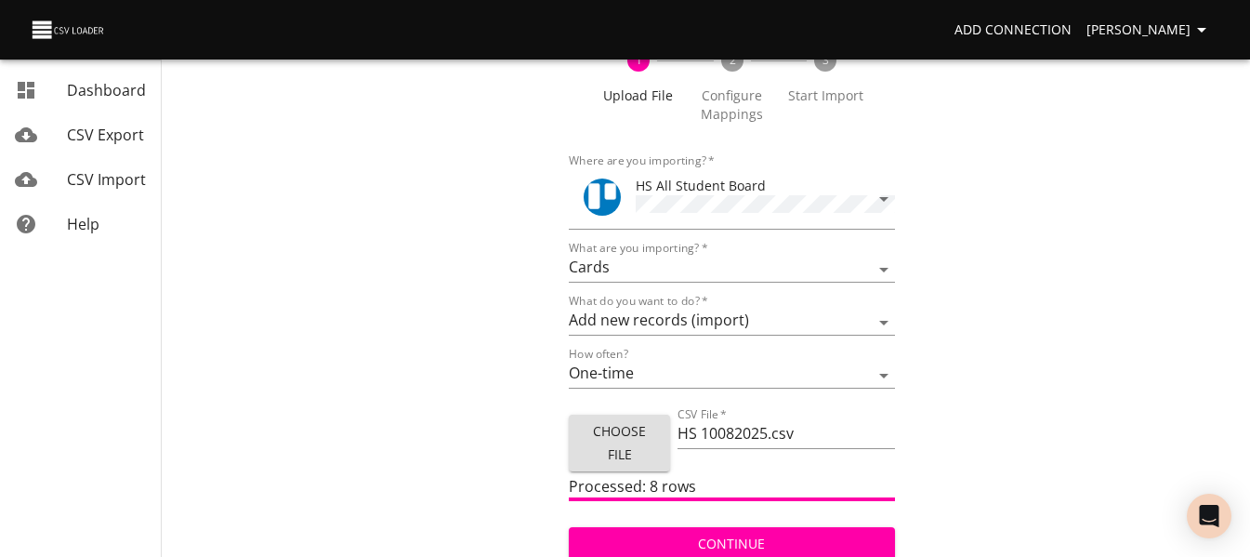
scroll to position [112, 0]
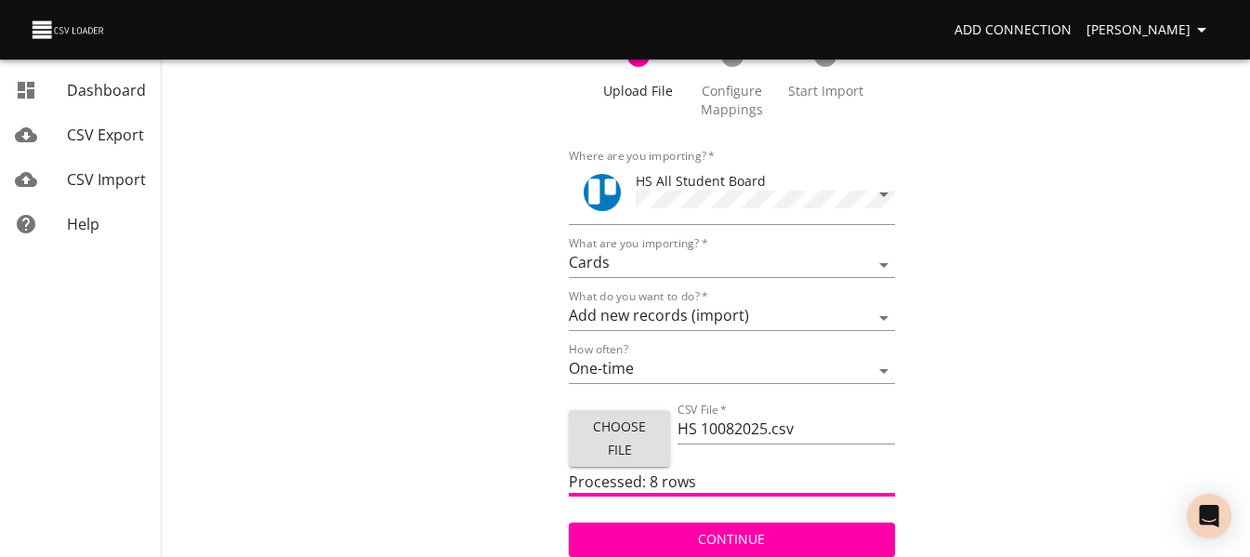
click at [782, 528] on span "Continue" at bounding box center [732, 539] width 296 height 23
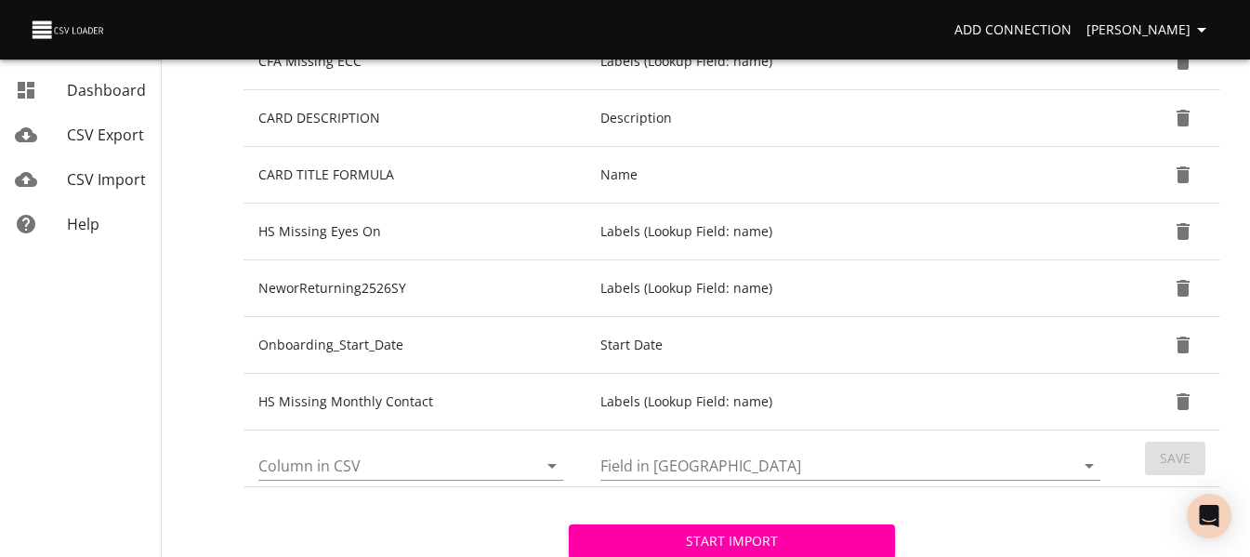
scroll to position [651, 0]
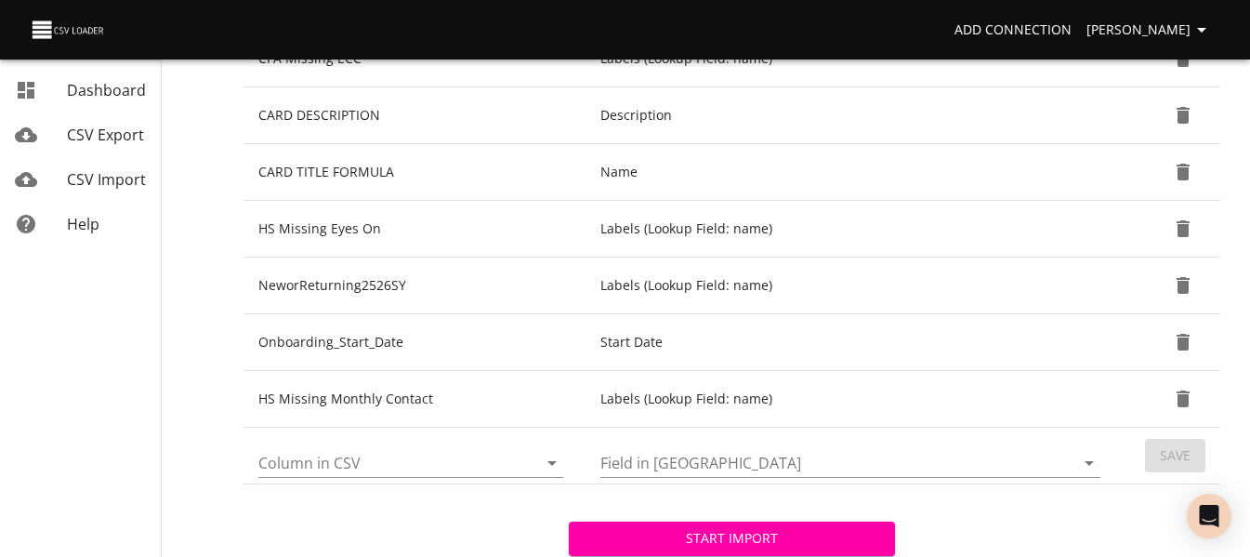
click at [548, 458] on icon "Open" at bounding box center [552, 463] width 22 height 22
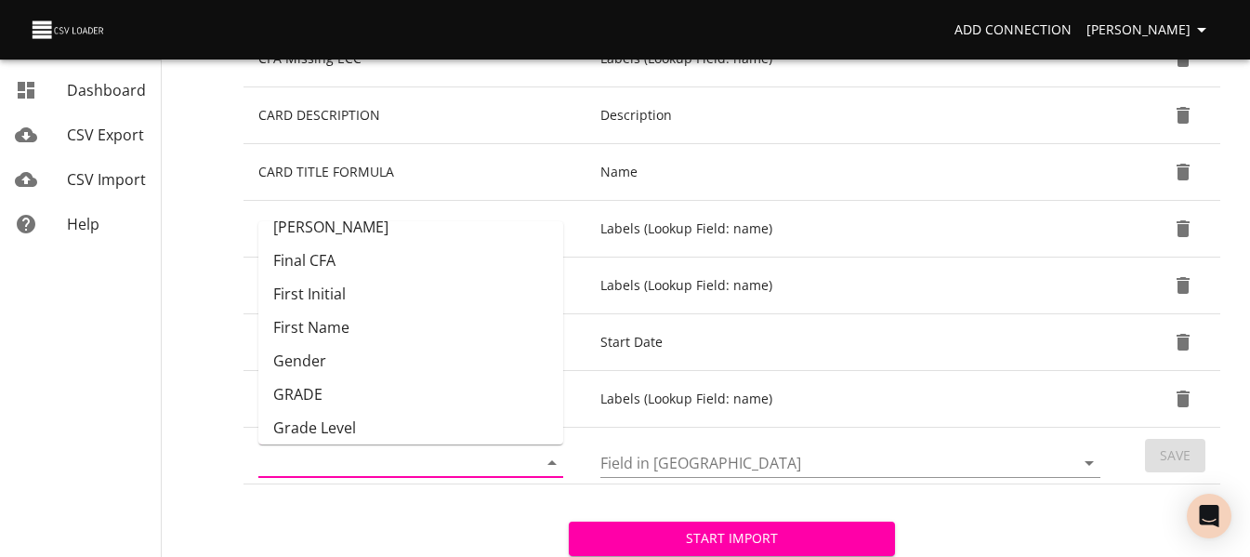
scroll to position [186, 0]
click at [494, 356] on li "GRADE" at bounding box center [410, 360] width 305 height 33
type input "GRADE"
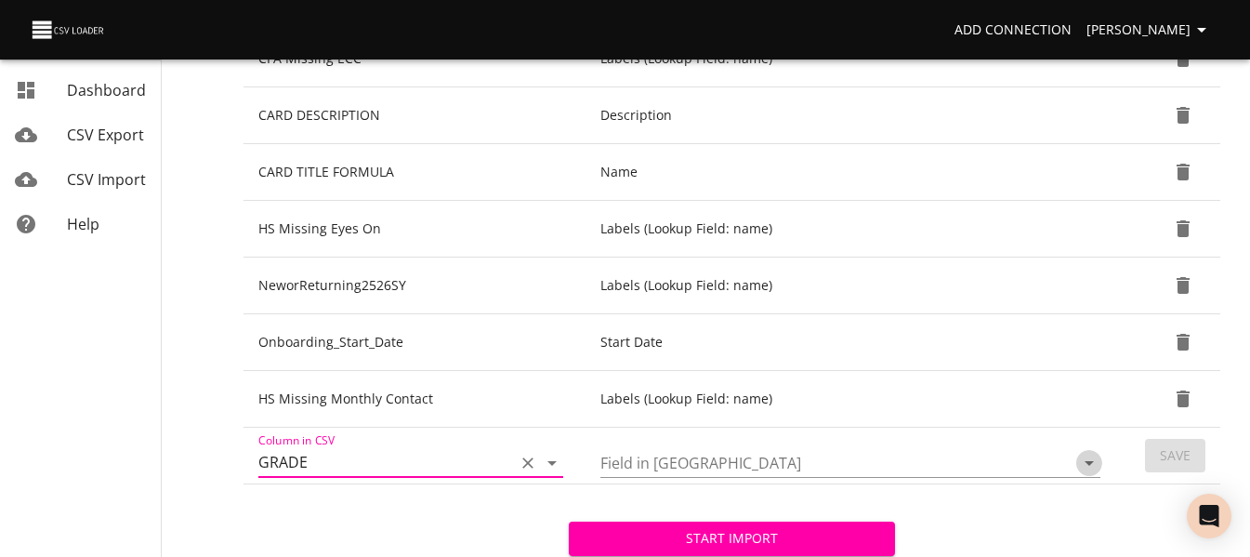
click at [1086, 463] on icon "Open" at bounding box center [1088, 463] width 9 height 5
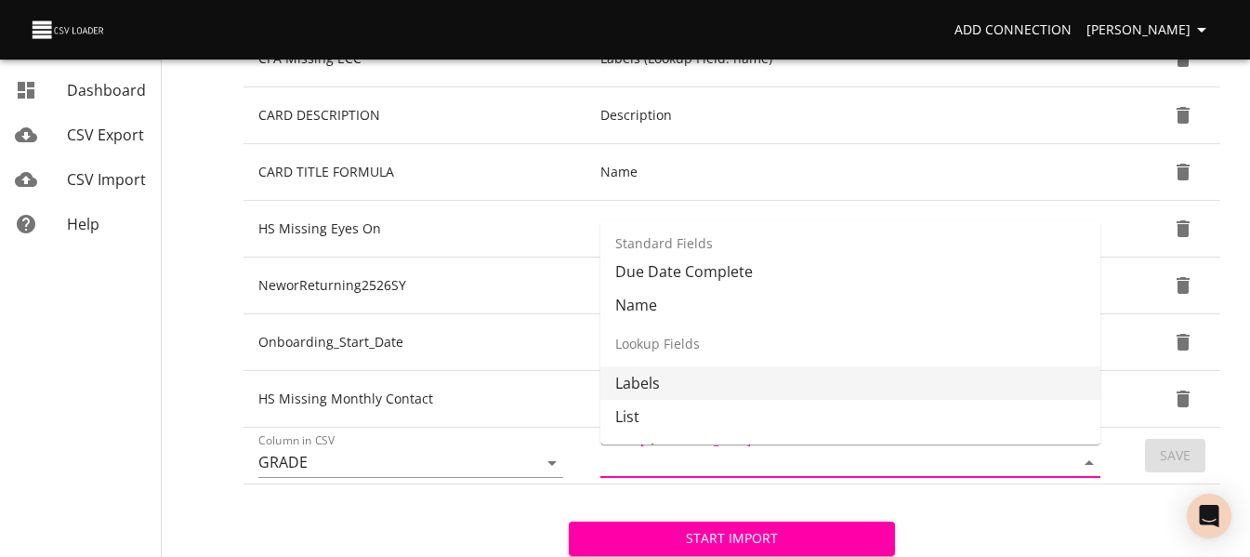
click at [932, 390] on li "Labels" at bounding box center [850, 382] width 500 height 33
type input "Labels"
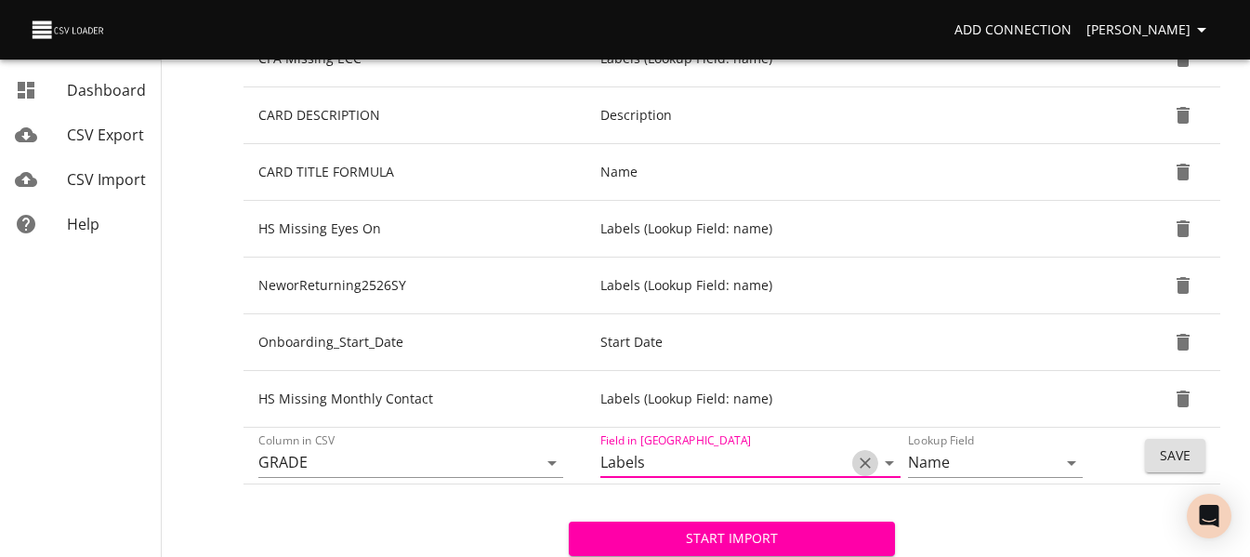
click at [866, 460] on icon "Clear" at bounding box center [865, 462] width 19 height 19
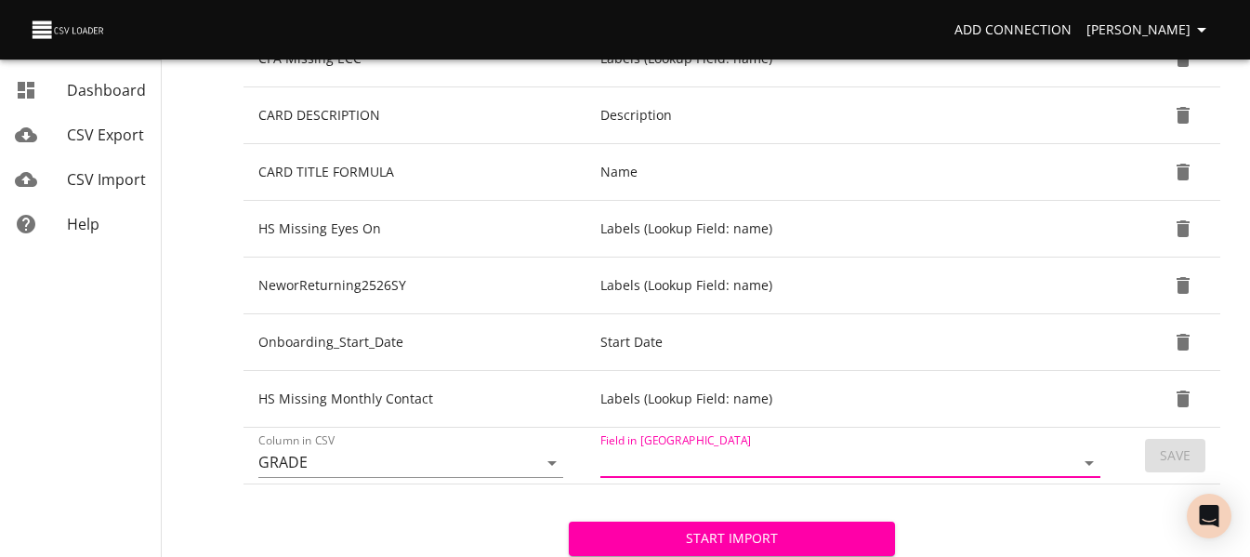
scroll to position [743, 0]
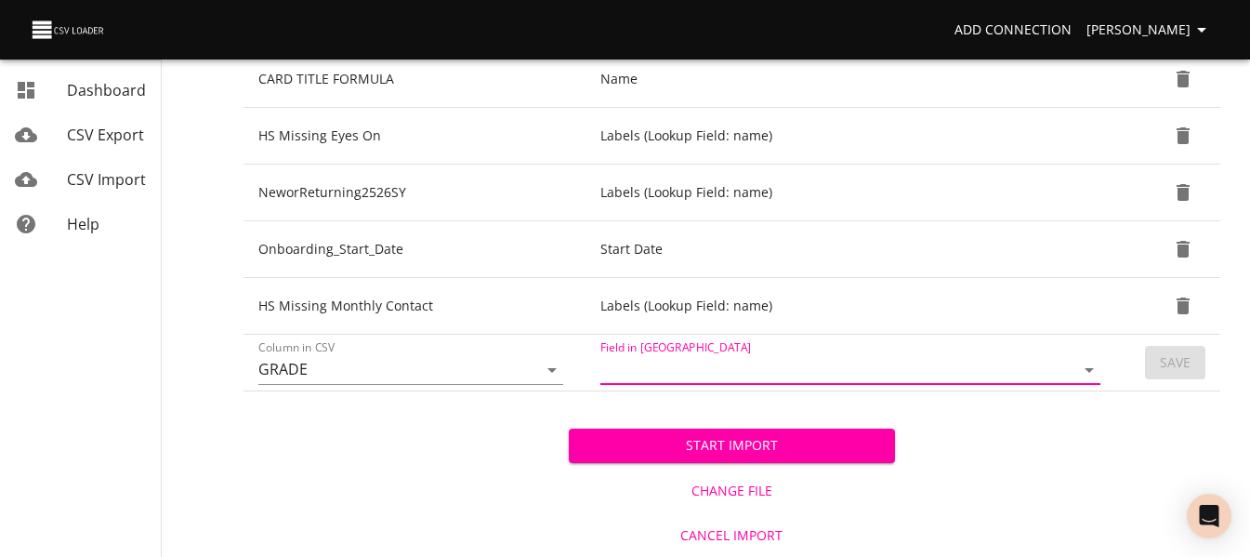
click at [1097, 376] on icon "Open" at bounding box center [1089, 370] width 22 height 22
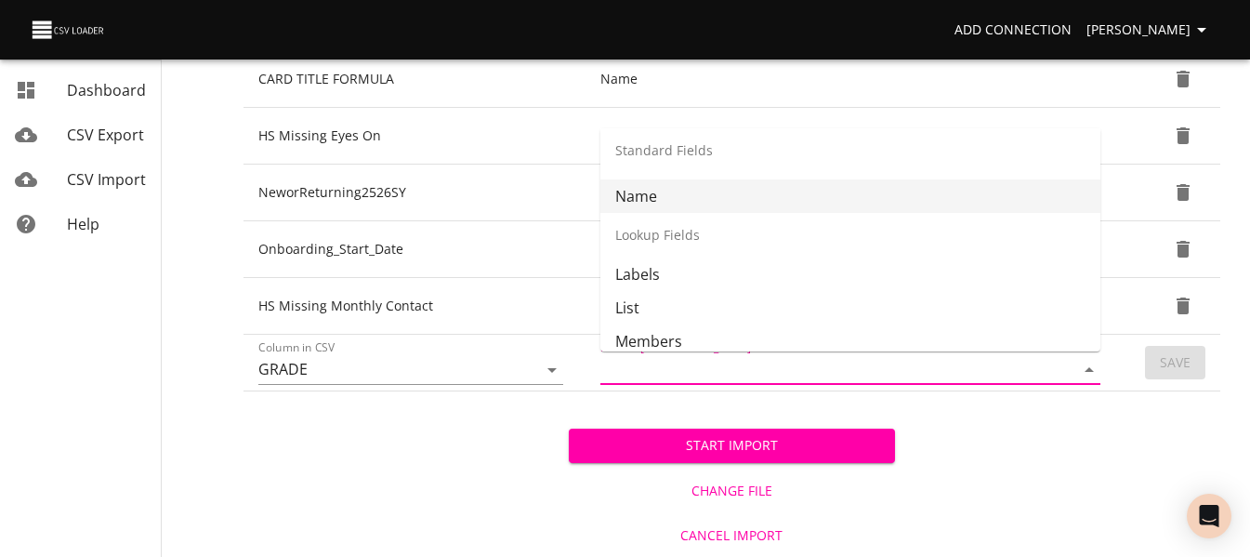
scroll to position [234, 0]
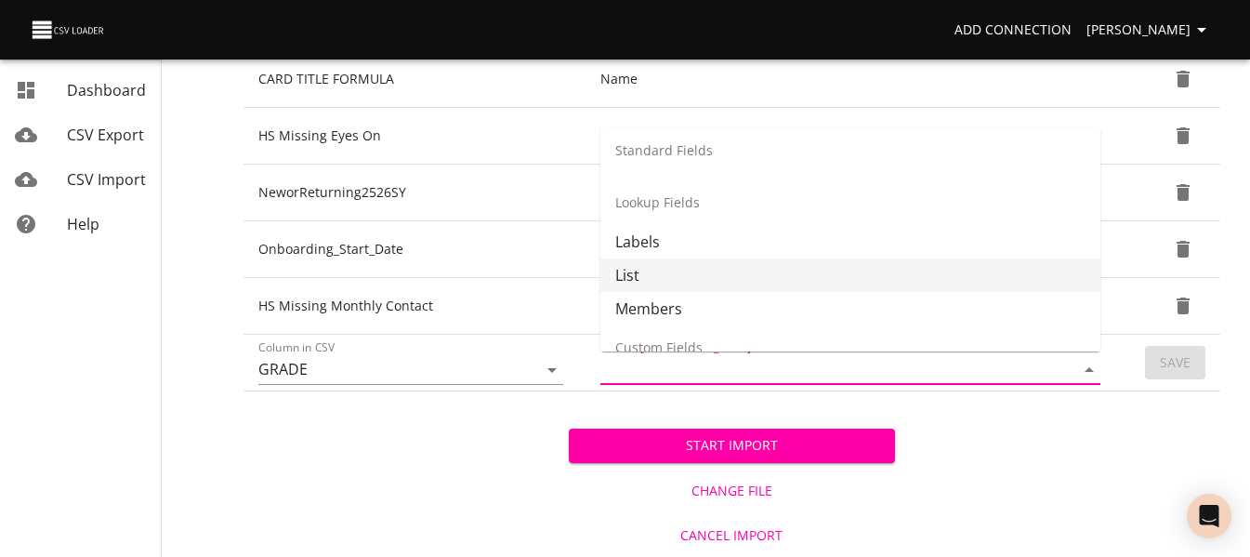
click at [964, 286] on li "List" at bounding box center [850, 274] width 500 height 33
type input "List"
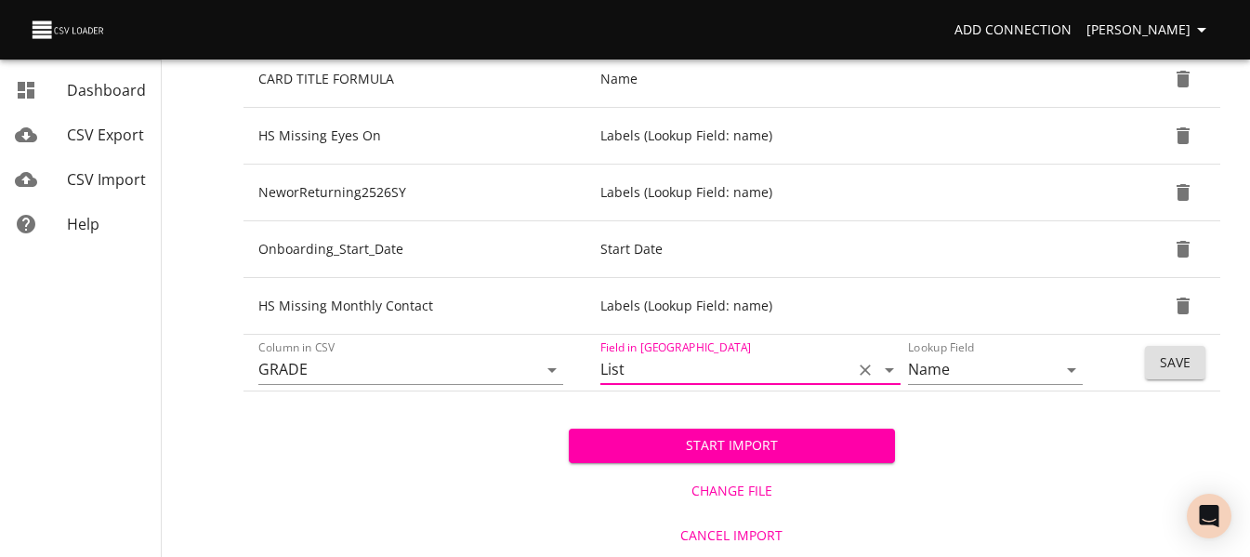
click at [1167, 357] on span "Save" at bounding box center [1175, 362] width 31 height 23
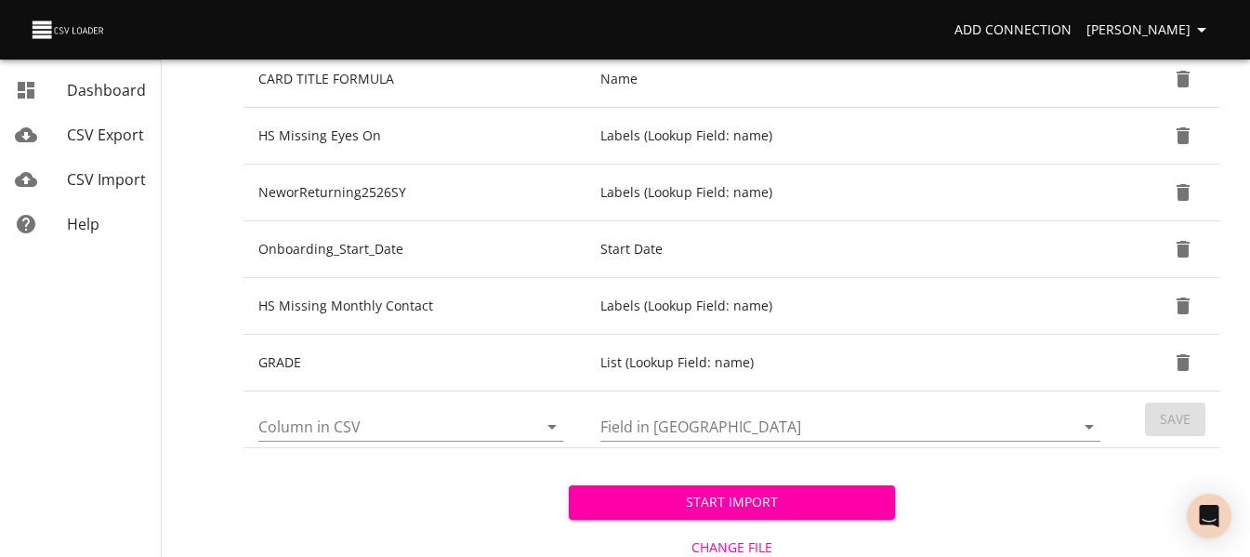
click at [673, 502] on span "Start Import" at bounding box center [732, 502] width 296 height 23
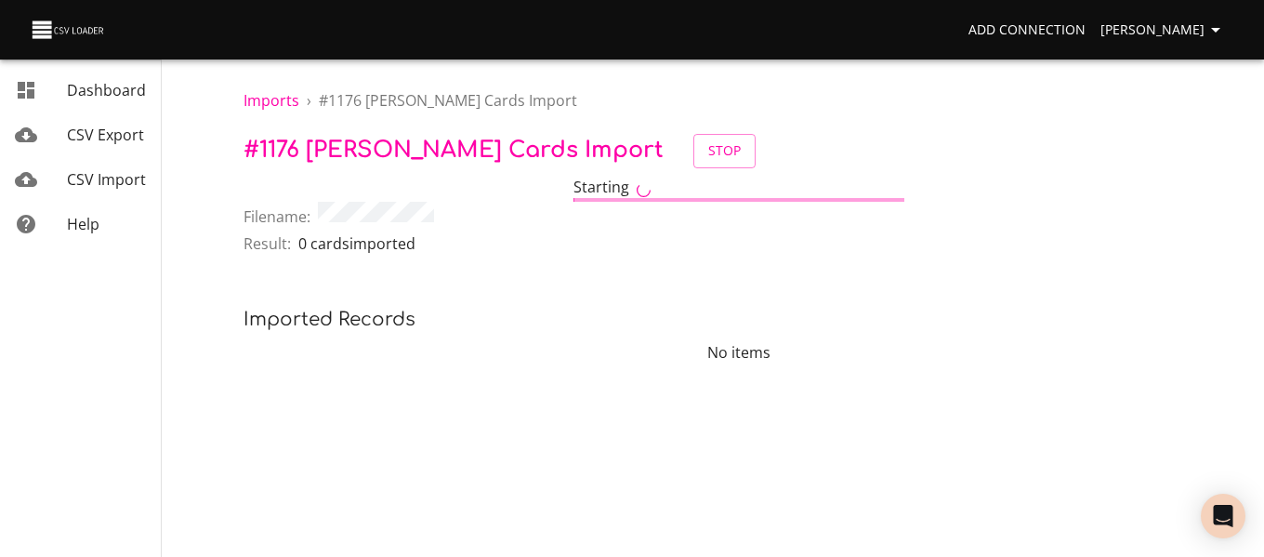
click at [129, 180] on span "CSV Import" at bounding box center [106, 179] width 79 height 20
